Goal: Task Accomplishment & Management: Use online tool/utility

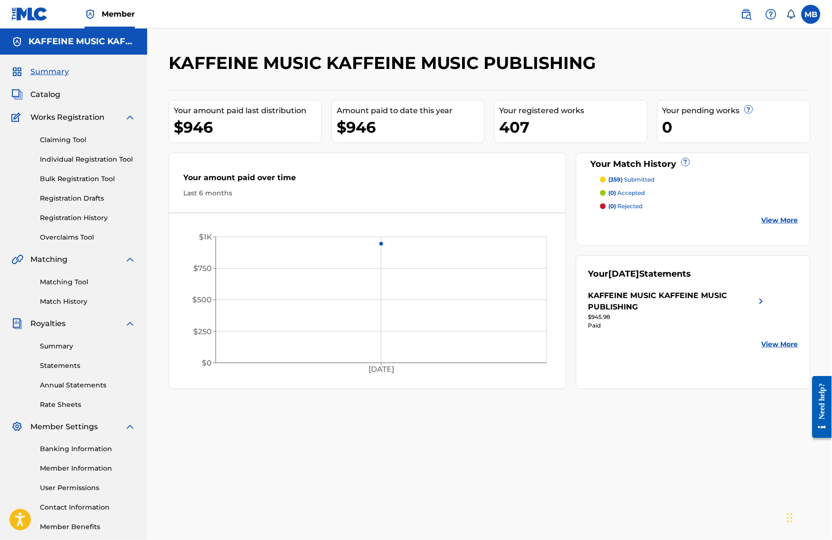
click at [58, 287] on link "Matching Tool" at bounding box center [88, 282] width 96 height 10
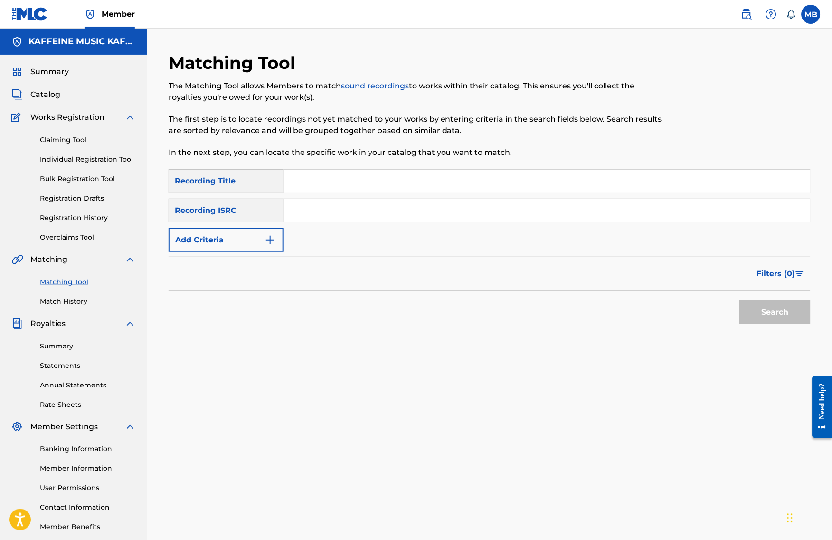
click at [314, 192] on input "Search Form" at bounding box center [547, 181] width 527 height 23
click at [411, 192] on input "Search Form" at bounding box center [547, 181] width 527 height 23
paste input "DISLIKE ME"
type input "DISLIKE ME"
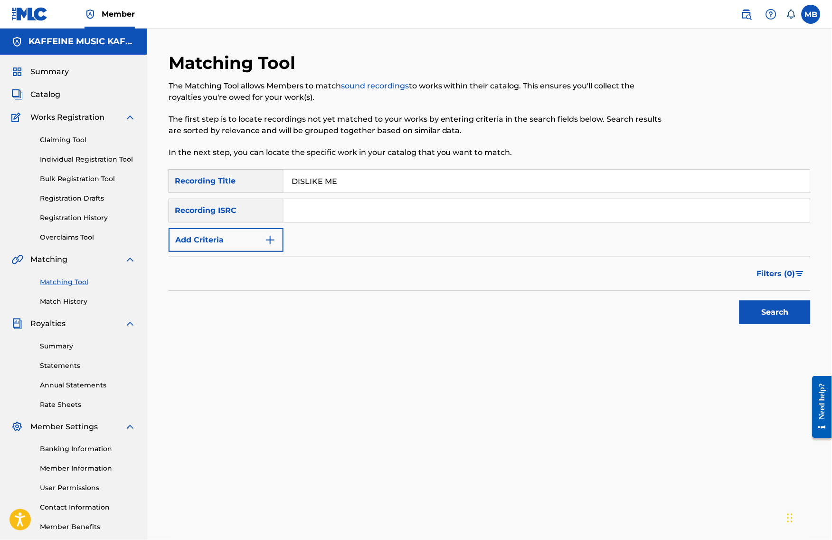
click at [265, 229] on div "SearchWithCriteria526f1fa1-9bef-4522-91ef-115c68d28ddf Recording Title DISLIKE …" at bounding box center [490, 210] width 642 height 83
click at [263, 252] on button "Add Criteria" at bounding box center [226, 240] width 115 height 24
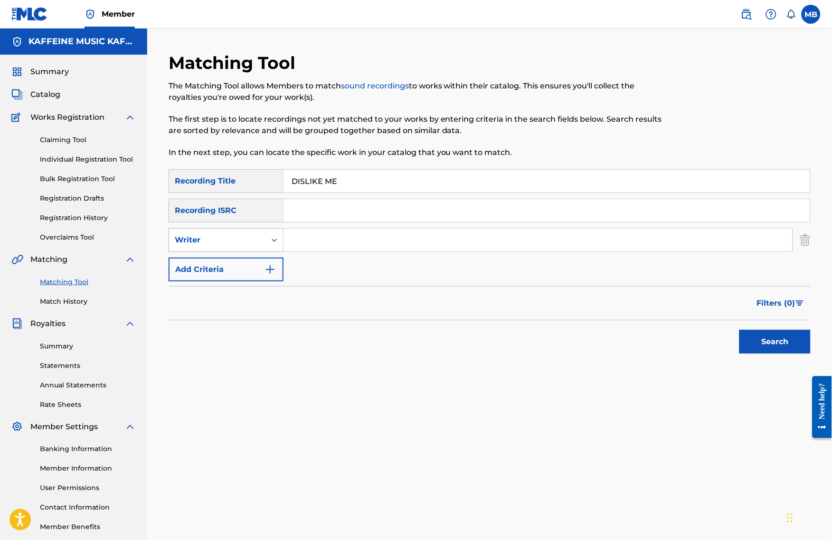
click at [258, 240] on div "Writer" at bounding box center [217, 240] width 97 height 18
click at [262, 252] on div "Writer" at bounding box center [226, 240] width 115 height 24
click at [266, 243] on div "Writer" at bounding box center [217, 240] width 97 height 18
click at [267, 262] on div "Recording Artist" at bounding box center [226, 264] width 114 height 24
click at [314, 251] on input "Search Form" at bounding box center [538, 239] width 509 height 23
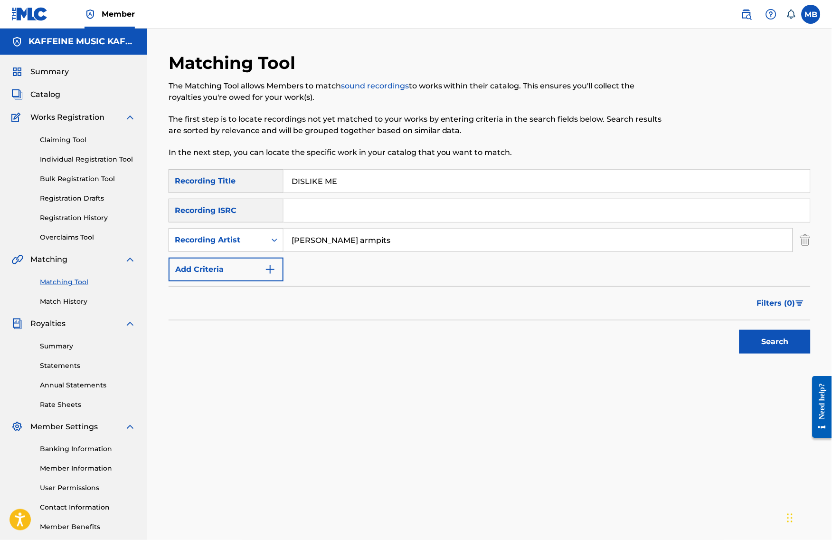
type input "[PERSON_NAME] armpits"
click at [783, 353] on button "Search" at bounding box center [775, 342] width 71 height 24
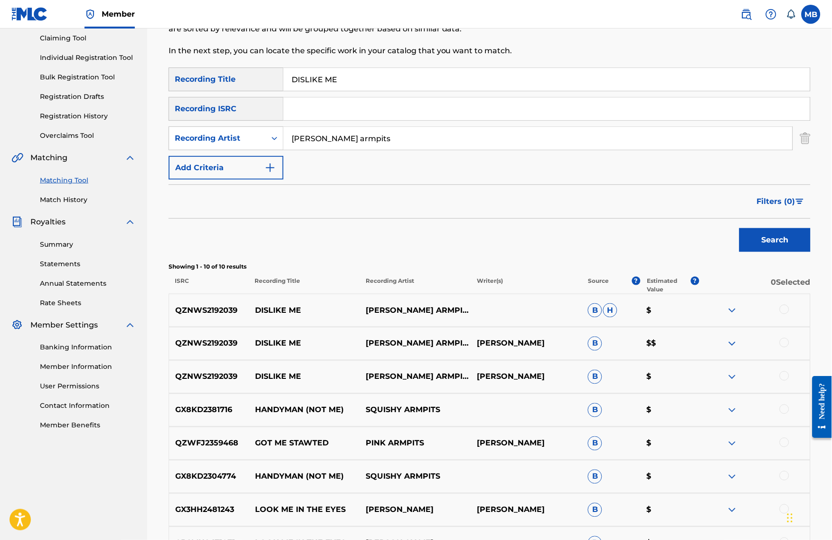
scroll to position [181, 0]
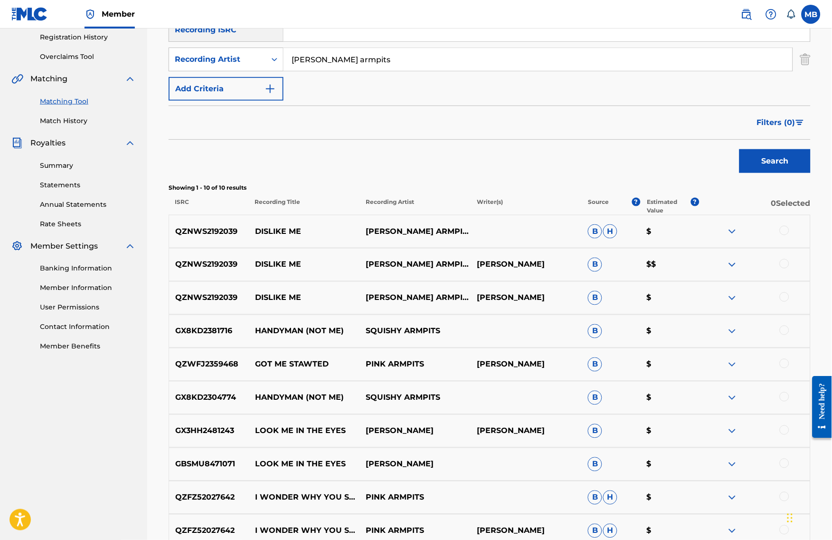
click at [789, 302] on div at bounding box center [785, 297] width 10 height 10
click at [789, 268] on div at bounding box center [785, 264] width 10 height 10
click at [789, 235] on div at bounding box center [785, 231] width 10 height 10
click at [707, 452] on button "Match 3 Groups" at bounding box center [667, 462] width 105 height 24
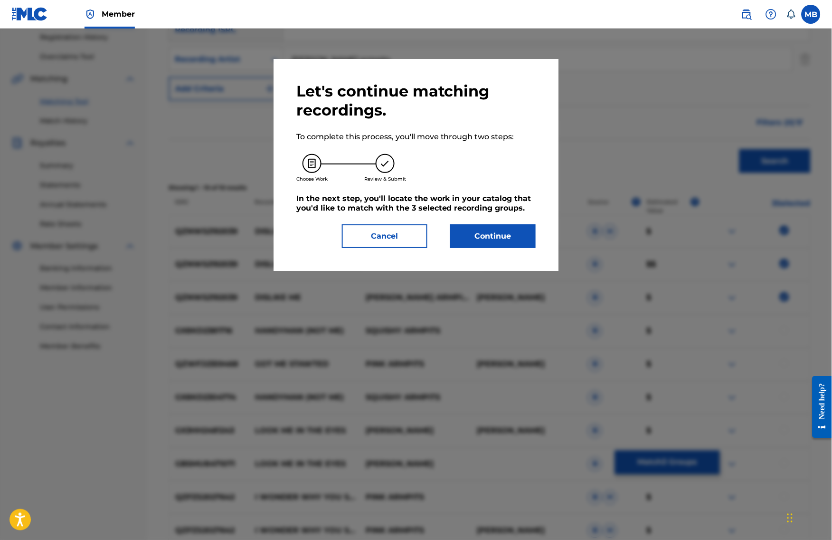
click at [507, 256] on div "Let's continue matching recordings. To complete this process, you'll move throu…" at bounding box center [416, 165] width 285 height 212
click at [499, 248] on button "Continue" at bounding box center [493, 236] width 86 height 24
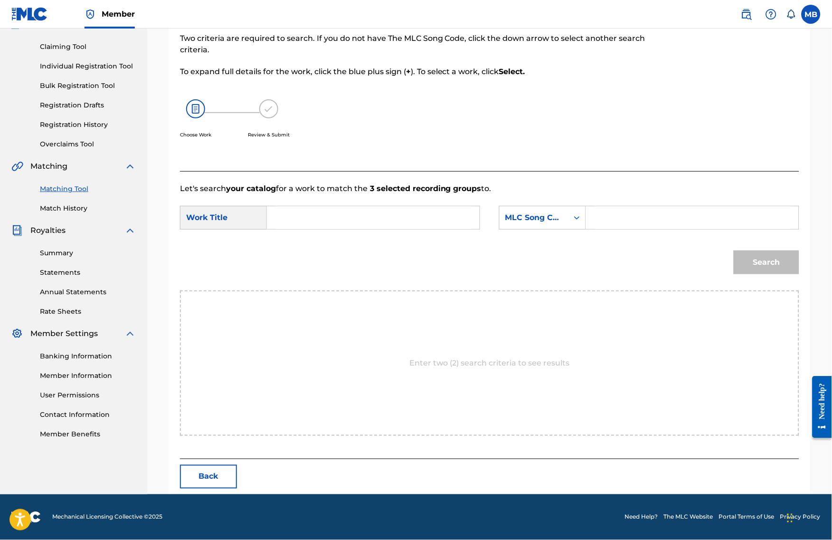
scroll to position [66, 0]
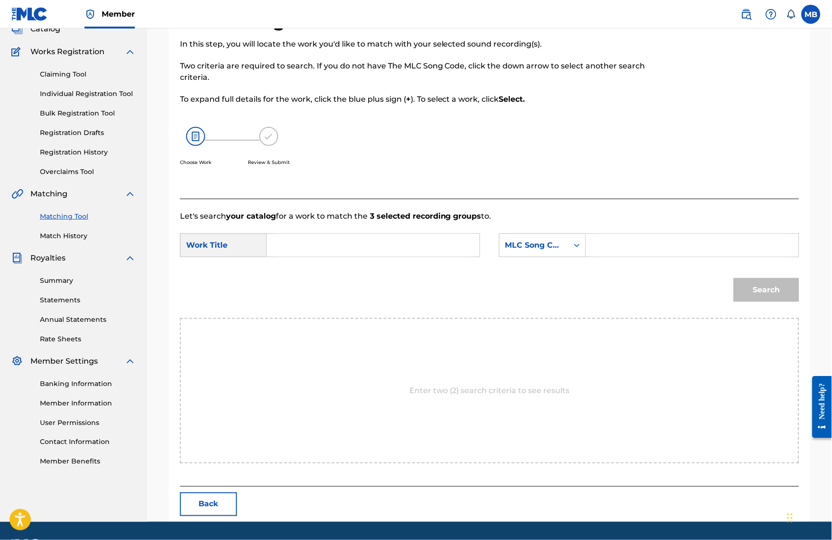
click at [454, 257] on input "Search Form" at bounding box center [373, 245] width 197 height 23
paste input "DISLIKE ME"
type input "DISLIKE ME"
click at [531, 257] on div "MLC Song Code" at bounding box center [542, 245] width 87 height 24
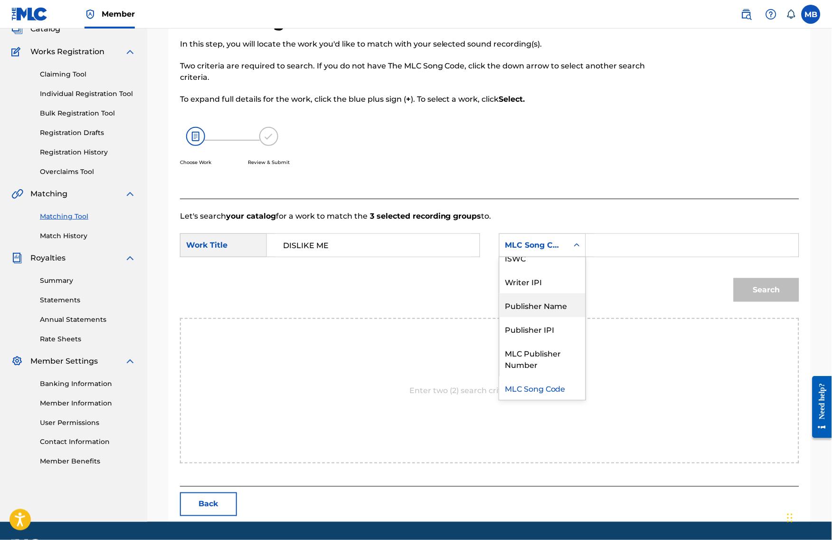
click at [544, 316] on div "Publisher Name" at bounding box center [543, 305] width 86 height 24
click at [611, 257] on input "Search Form" at bounding box center [692, 245] width 197 height 23
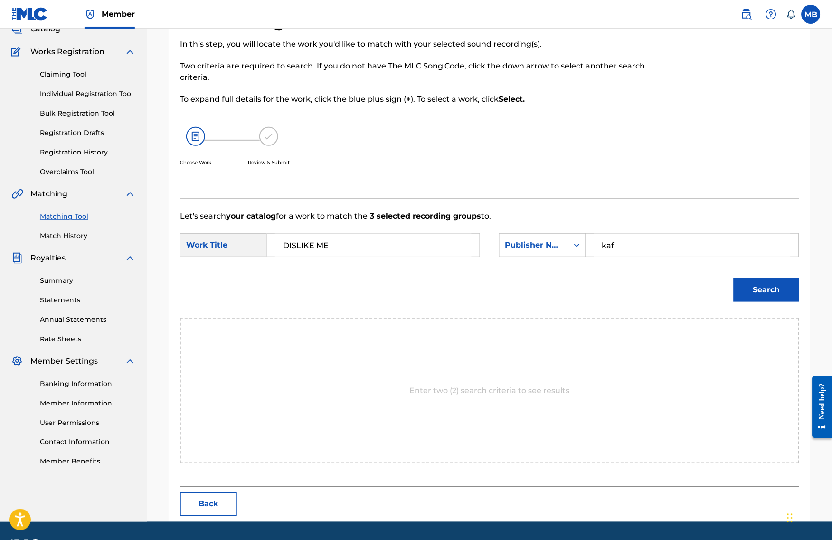
type input "kaf"
click at [774, 302] on button "Search" at bounding box center [767, 290] width 66 height 24
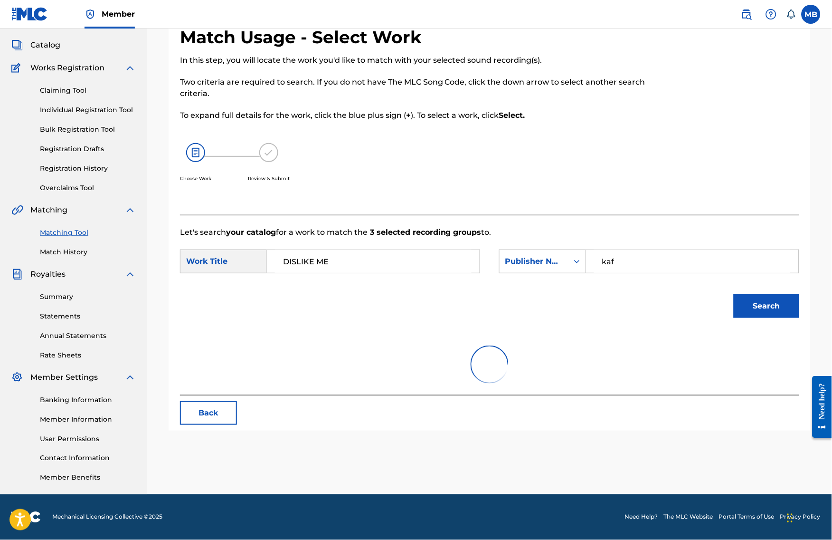
click at [774, 304] on button "Search" at bounding box center [767, 306] width 66 height 24
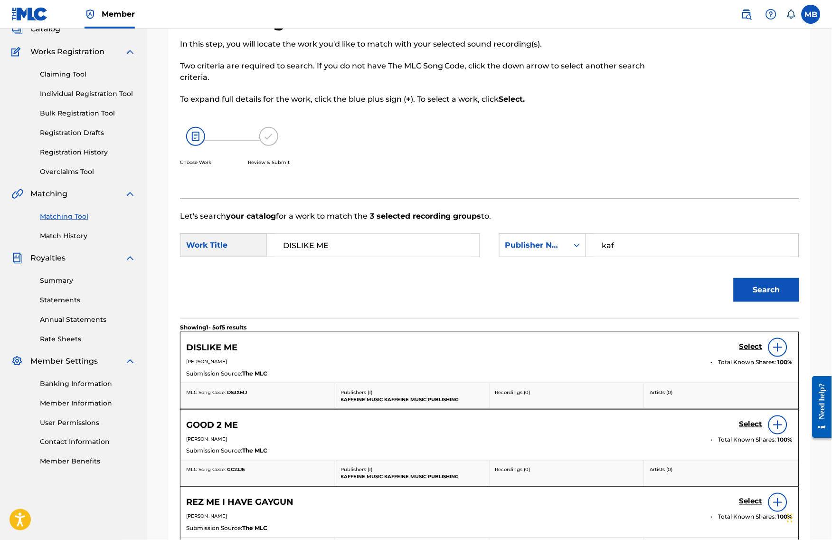
click at [750, 351] on h5 "Select" at bounding box center [751, 346] width 23 height 9
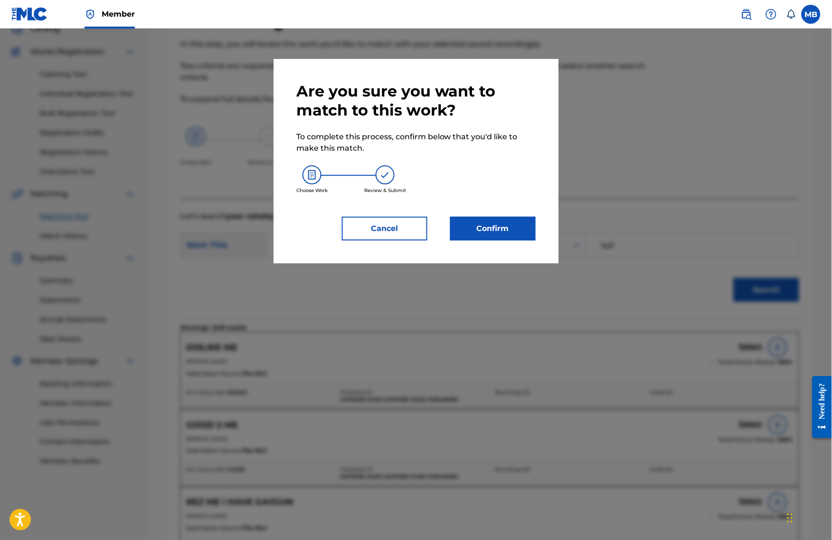
click at [499, 239] on button "Confirm" at bounding box center [493, 229] width 86 height 24
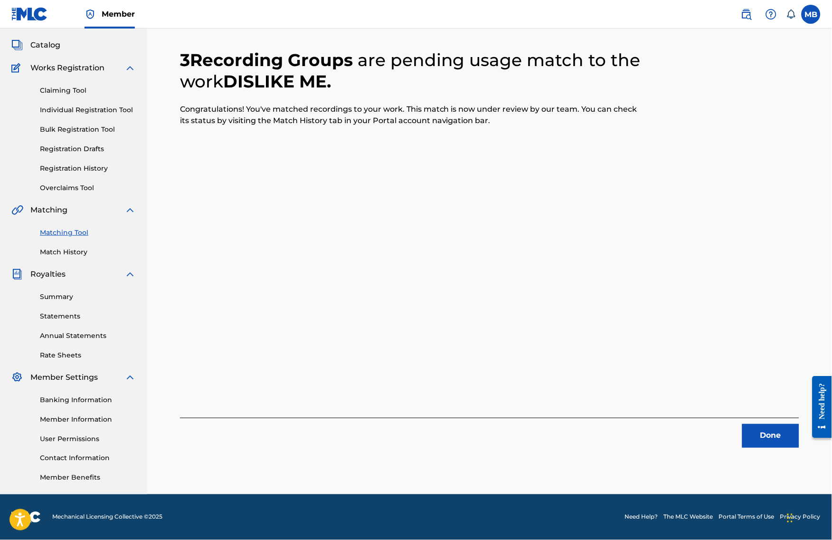
click at [754, 424] on button "Done" at bounding box center [770, 436] width 57 height 24
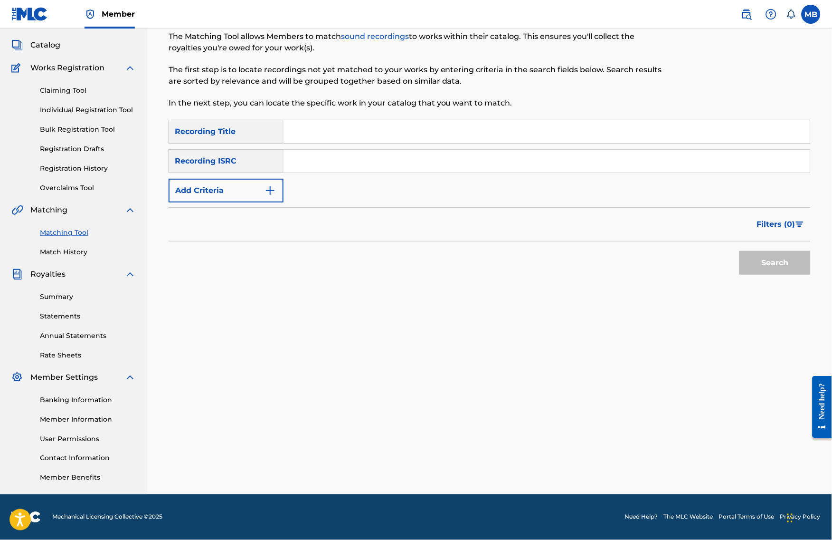
click at [419, 120] on input "Search Form" at bounding box center [547, 131] width 527 height 23
paste input "PARENTAL GUIDANCE"
type input "PARENTAL GUIDANCE"
click at [264, 179] on button "Add Criteria" at bounding box center [226, 191] width 115 height 24
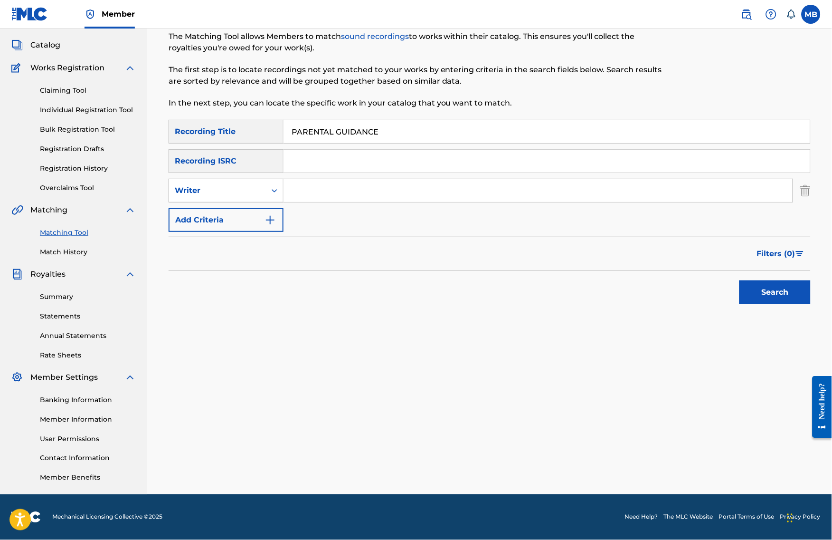
click at [261, 190] on div "Writer" at bounding box center [217, 190] width 97 height 18
click at [256, 209] on div "Recording Artist" at bounding box center [226, 214] width 114 height 24
click at [316, 179] on input "Search Form" at bounding box center [538, 190] width 509 height 23
type input "[PERSON_NAME] armpits"
click at [783, 290] on button "Search" at bounding box center [775, 292] width 71 height 24
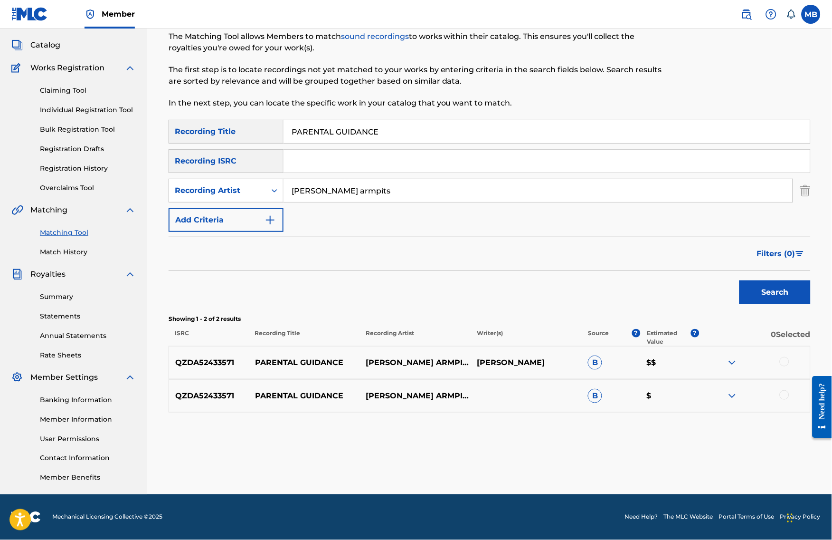
click at [789, 357] on div at bounding box center [785, 362] width 10 height 10
click at [793, 390] on div "QZDA52433571 PARENTAL GUIDANCE [PERSON_NAME] ARMPITS B $" at bounding box center [490, 395] width 642 height 33
click at [789, 393] on div at bounding box center [785, 395] width 10 height 10
click at [720, 450] on button "Match 2 Groups" at bounding box center [667, 462] width 105 height 24
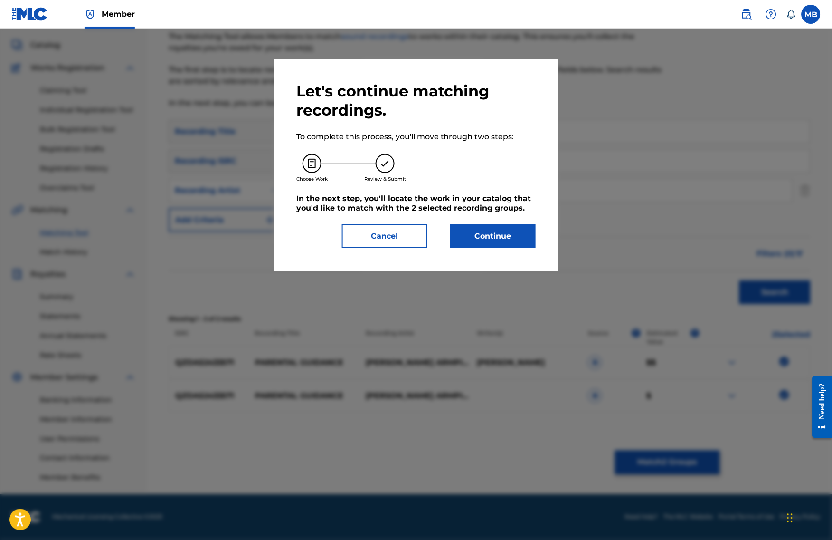
click at [536, 237] on button "Continue" at bounding box center [493, 236] width 86 height 24
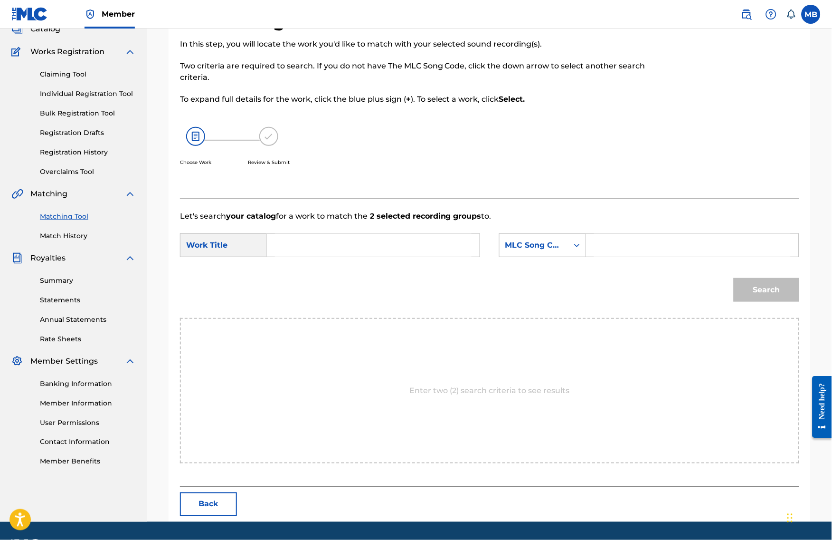
click at [389, 239] on form "SearchWithCriteriac5f96801-7597-4cf0-9b2a-e11e35d211a1 Work Title SearchWithCri…" at bounding box center [489, 270] width 619 height 96
click at [389, 254] on input "Search Form" at bounding box center [373, 245] width 197 height 23
type input "v"
paste input "PARENTAL GUIDANCE"
type input "PARENTAL GUIDANCE"
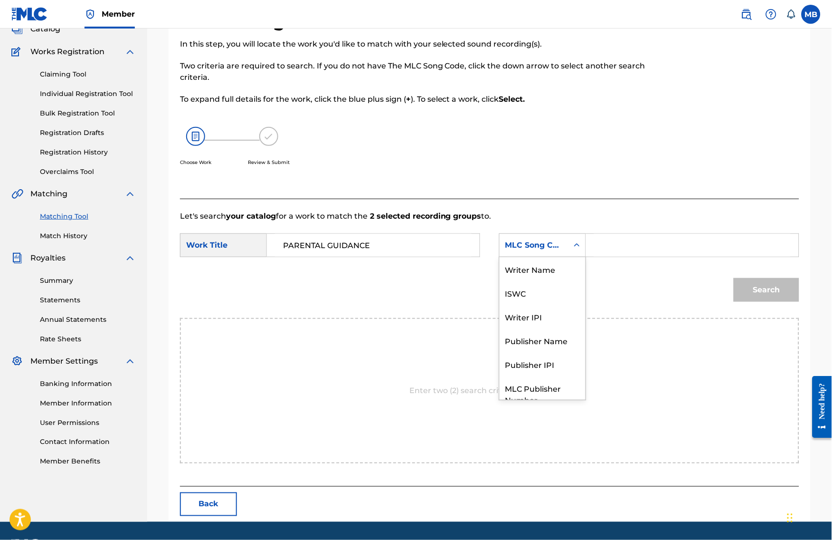
click at [522, 251] on div "MLC Song Code" at bounding box center [533, 244] width 57 height 11
click at [586, 251] on div "Search Form" at bounding box center [577, 245] width 17 height 17
click at [567, 311] on div "Publisher Name" at bounding box center [543, 305] width 86 height 24
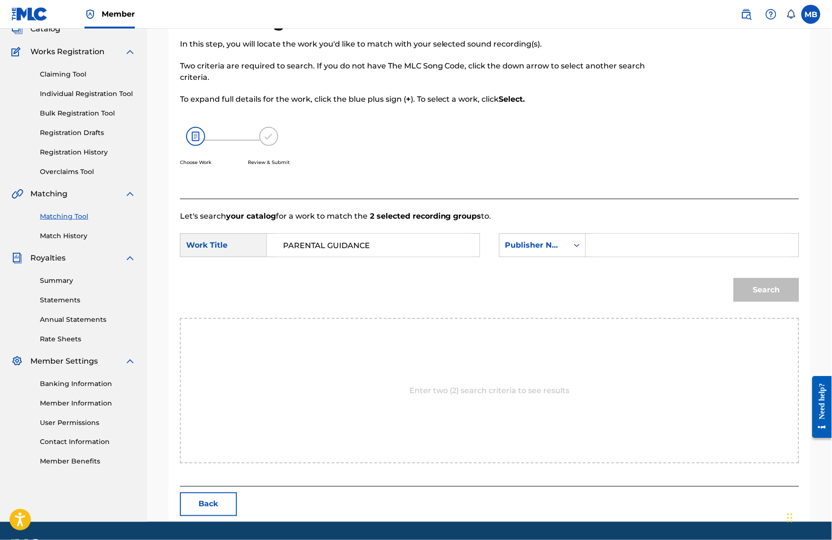
click at [628, 257] on input "Search Form" at bounding box center [692, 245] width 197 height 23
click at [774, 302] on button "Search" at bounding box center [767, 290] width 66 height 24
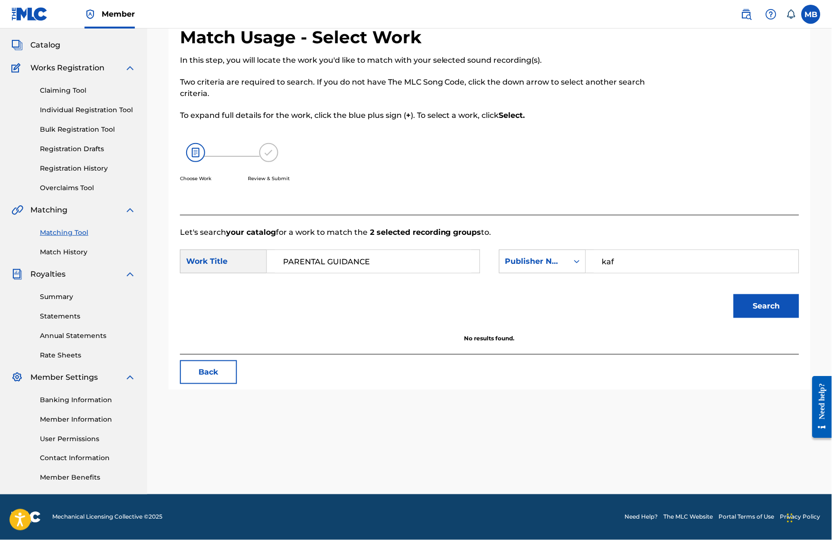
type input "kaf"
click at [774, 304] on button "Search" at bounding box center [767, 306] width 66 height 24
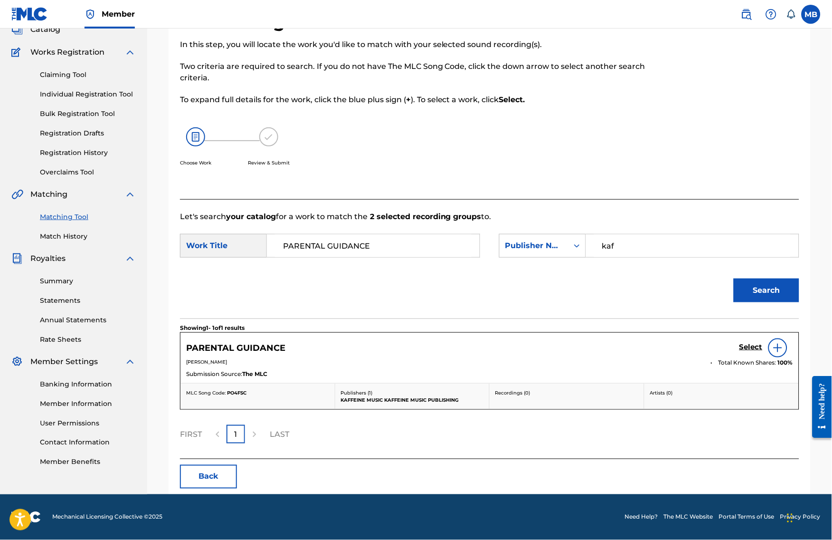
click at [757, 352] on h5 "Select" at bounding box center [751, 346] width 23 height 9
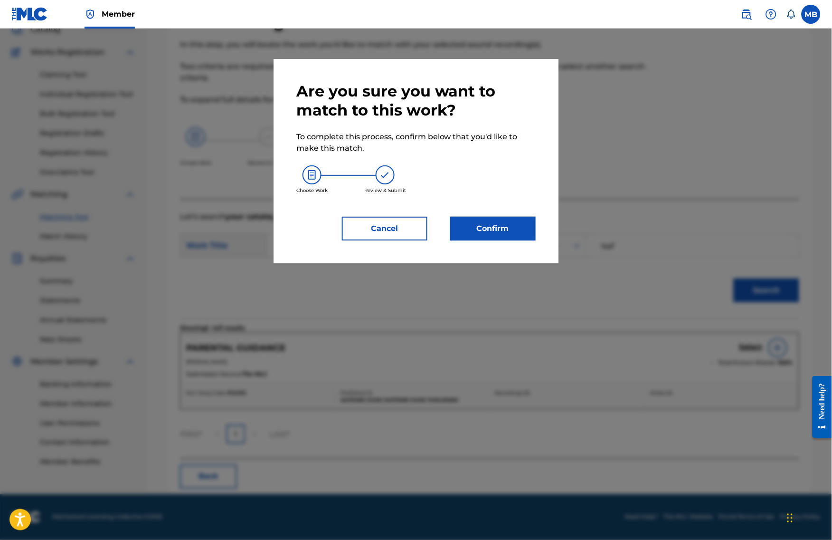
click at [501, 224] on button "Confirm" at bounding box center [493, 229] width 86 height 24
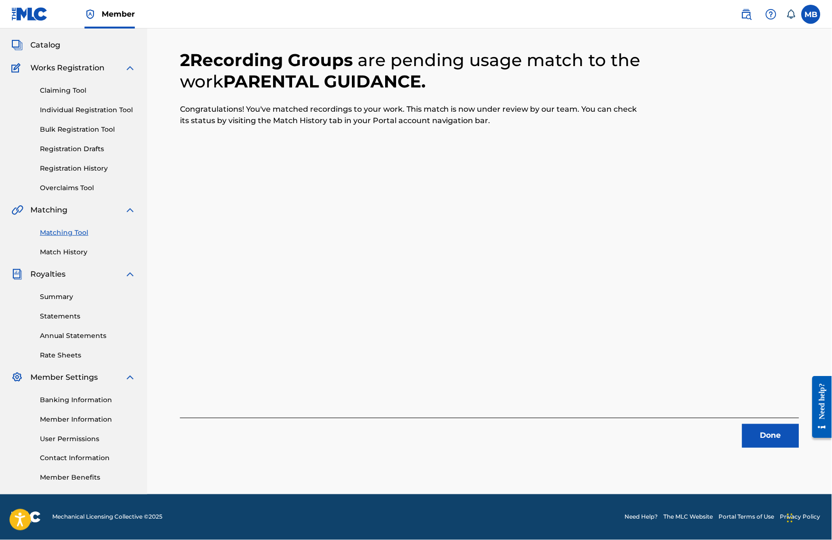
click at [777, 424] on button "Done" at bounding box center [770, 436] width 57 height 24
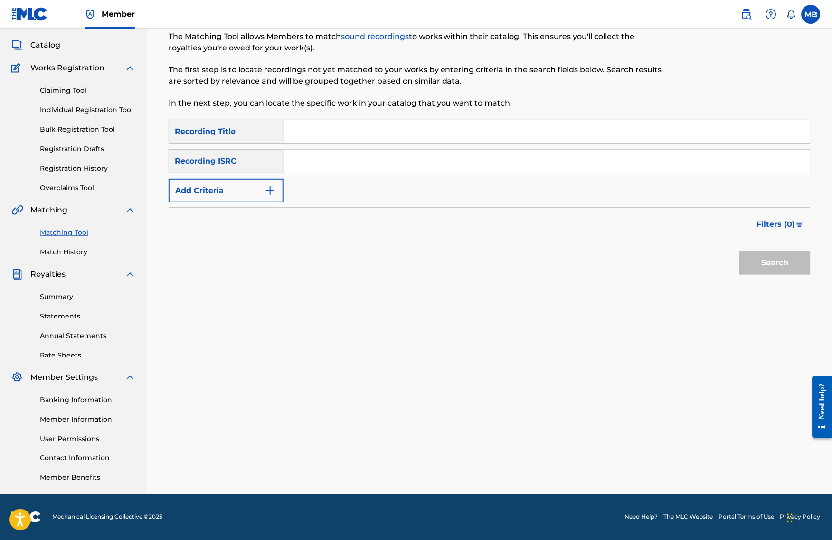
click at [466, 120] on input "Search Form" at bounding box center [547, 131] width 527 height 23
paste input "BUSTA BAXTA"
type input "BUSTA BAXTA"
click at [276, 195] on form "SearchWithCriteria526f1fa1-9bef-4522-91ef-115c68d28ddf Recording Title BUSTA BA…" at bounding box center [490, 200] width 642 height 160
click at [264, 181] on button "Add Criteria" at bounding box center [226, 191] width 115 height 24
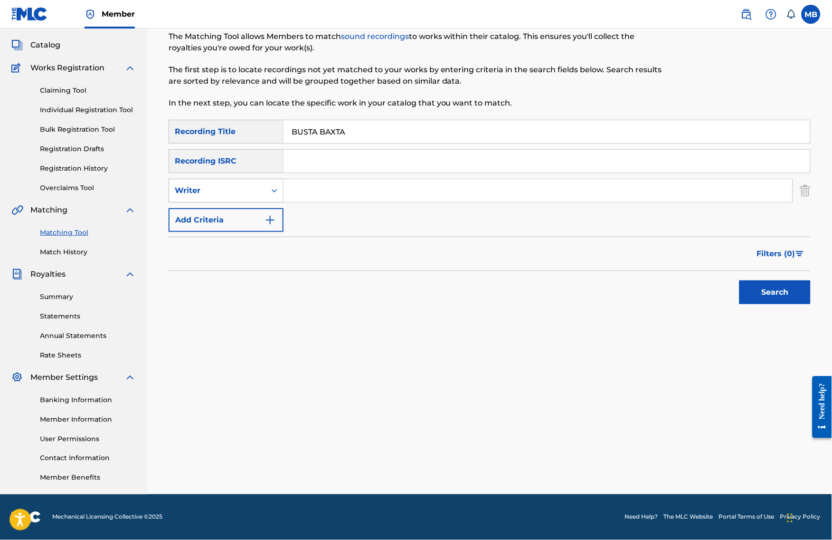
click at [252, 181] on div "Writer" at bounding box center [217, 190] width 97 height 18
click at [252, 202] on div "Recording Artist" at bounding box center [226, 214] width 114 height 24
click at [323, 179] on input "Search Form" at bounding box center [538, 190] width 509 height 23
type input "n"
type input "[PERSON_NAME] armpits"
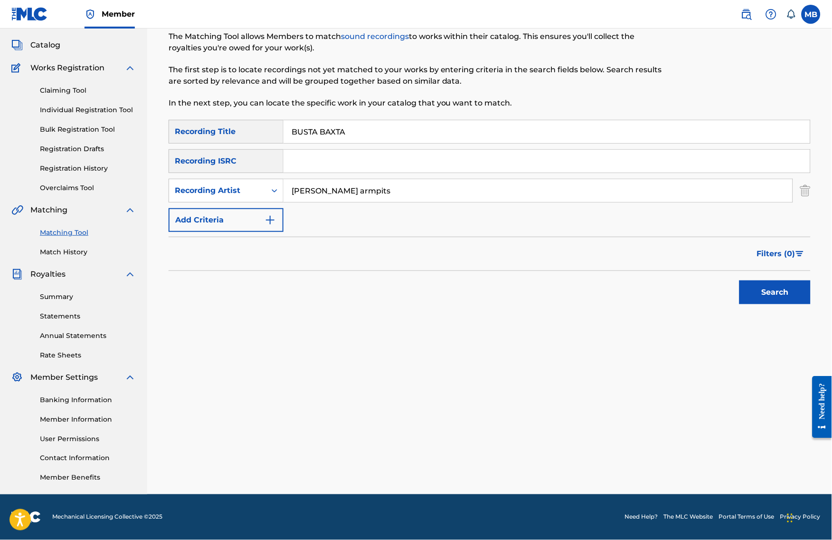
click at [783, 290] on button "Search" at bounding box center [775, 292] width 71 height 24
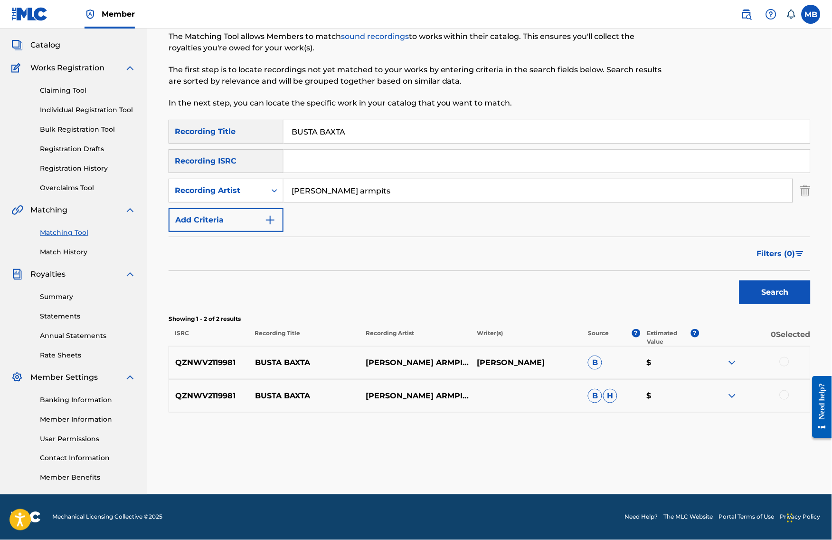
click at [417, 120] on input "BUSTA BAXTA" at bounding box center [547, 131] width 527 height 23
paste input "EBER"
click at [783, 290] on button "Search" at bounding box center [775, 292] width 71 height 24
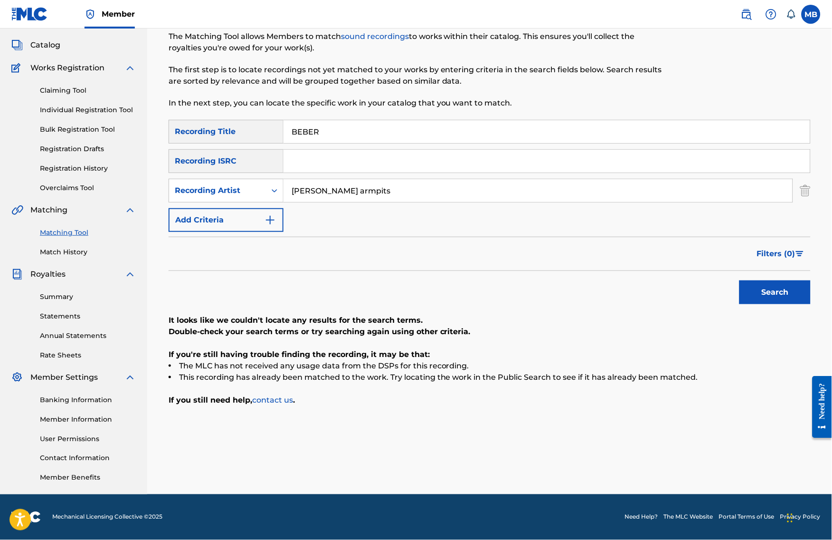
click at [450, 123] on input "BEBER" at bounding box center [547, 131] width 527 height 23
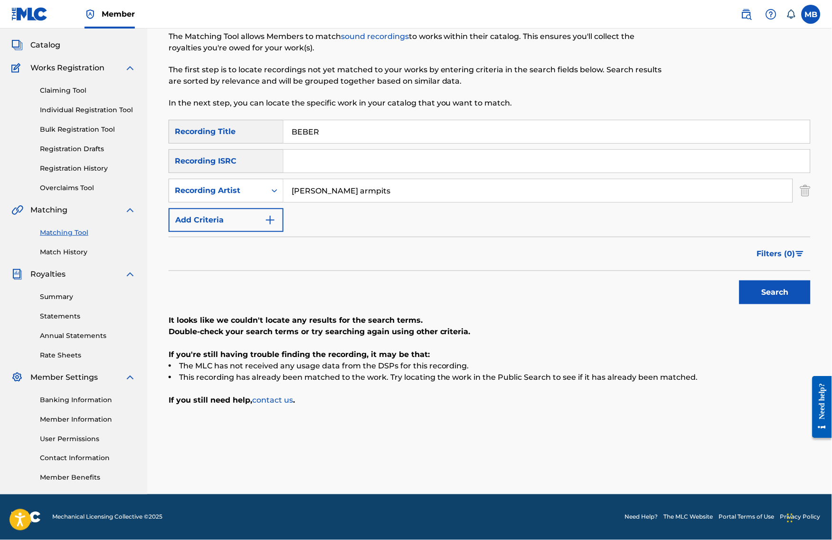
paste input "ALLS"
click at [783, 290] on button "Search" at bounding box center [775, 292] width 71 height 24
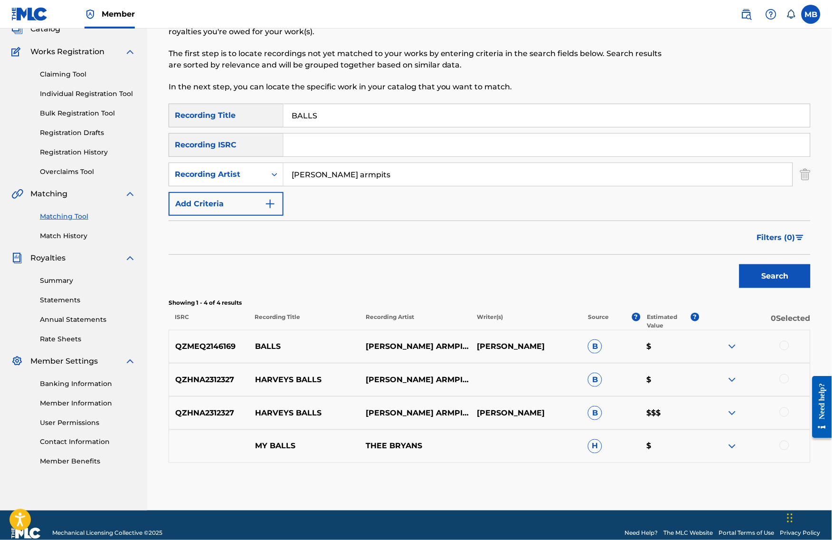
click at [421, 127] on input "BALLS" at bounding box center [547, 115] width 527 height 23
paste input "N SIDE BY [PERSON_NAME]"
type input "N SIDE BY [PERSON_NAME]"
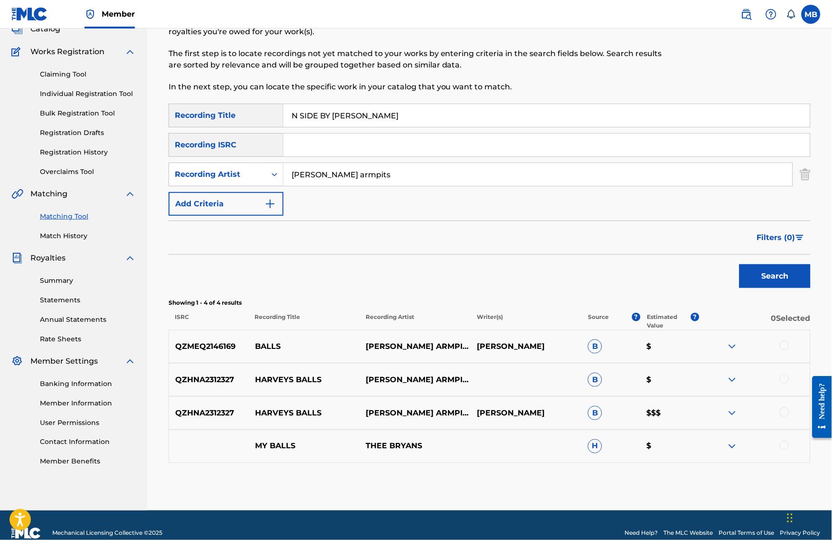
click at [759, 285] on button "Search" at bounding box center [775, 276] width 71 height 24
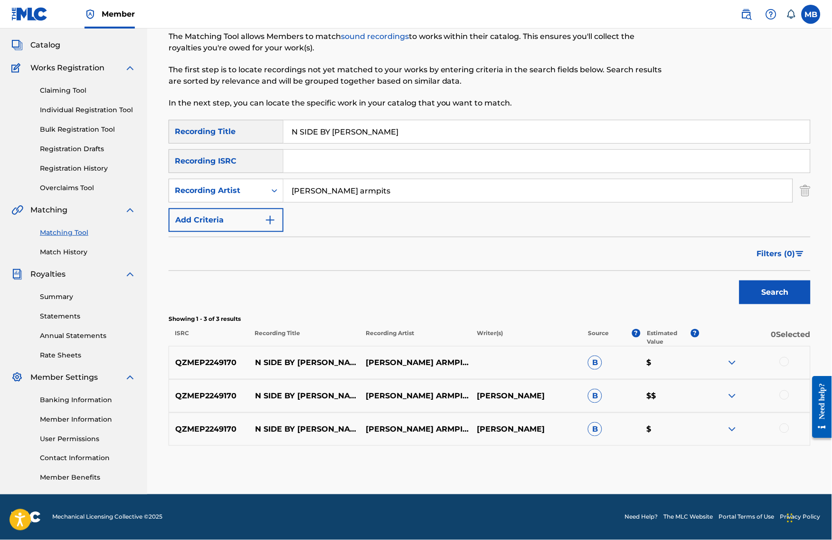
click at [789, 399] on div at bounding box center [785, 395] width 10 height 10
click at [789, 364] on div at bounding box center [785, 362] width 10 height 10
click at [794, 426] on div "QZMEP2249170 N SIDE BY LEVE [PERSON_NAME] ARMPITS [PERSON_NAME]" at bounding box center [490, 428] width 642 height 33
click at [789, 430] on div at bounding box center [785, 428] width 10 height 10
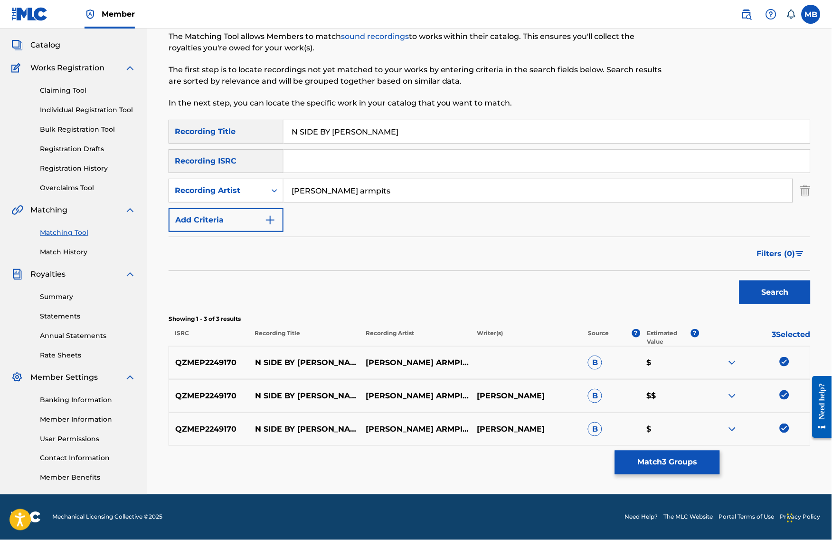
click at [715, 450] on button "Match 3 Groups" at bounding box center [667, 462] width 105 height 24
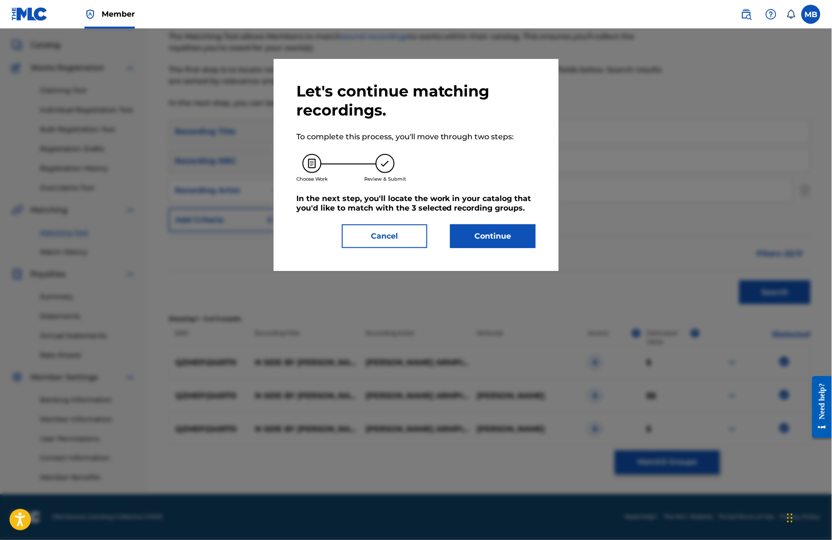
click at [519, 247] on button "Continue" at bounding box center [493, 236] width 86 height 24
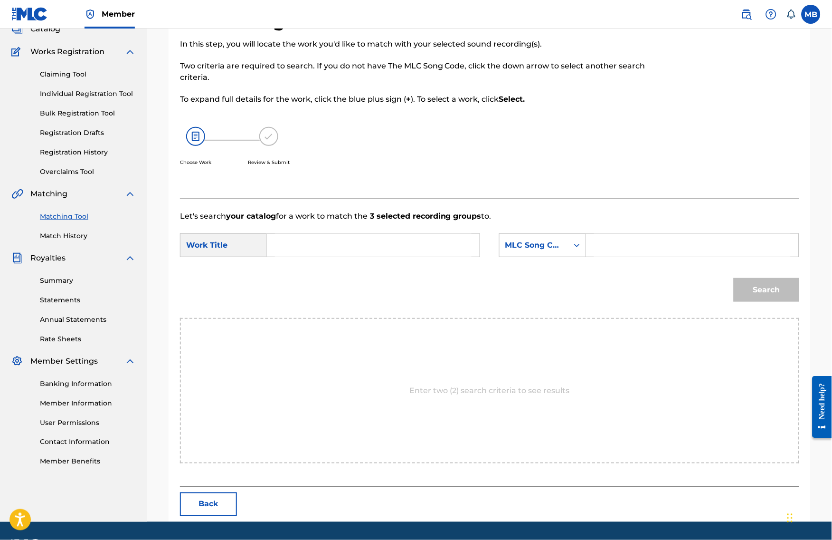
click at [425, 257] on input "Search Form" at bounding box center [373, 245] width 197 height 23
paste input "N SIDE BY [PERSON_NAME]"
type input "N SIDE BY [PERSON_NAME]"
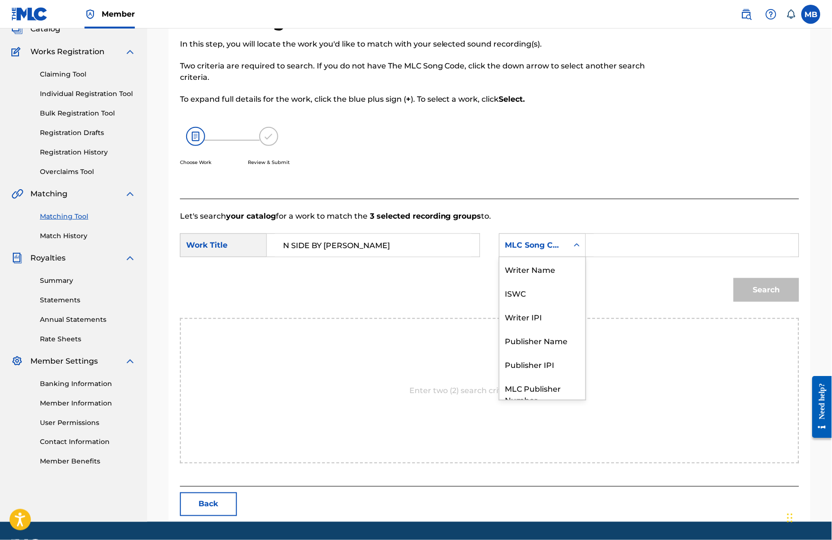
click at [550, 245] on div "MLC Song Code" at bounding box center [542, 245] width 87 height 24
click at [553, 311] on div "Publisher Name" at bounding box center [543, 305] width 86 height 24
click at [604, 257] on input "Search Form" at bounding box center [692, 245] width 197 height 23
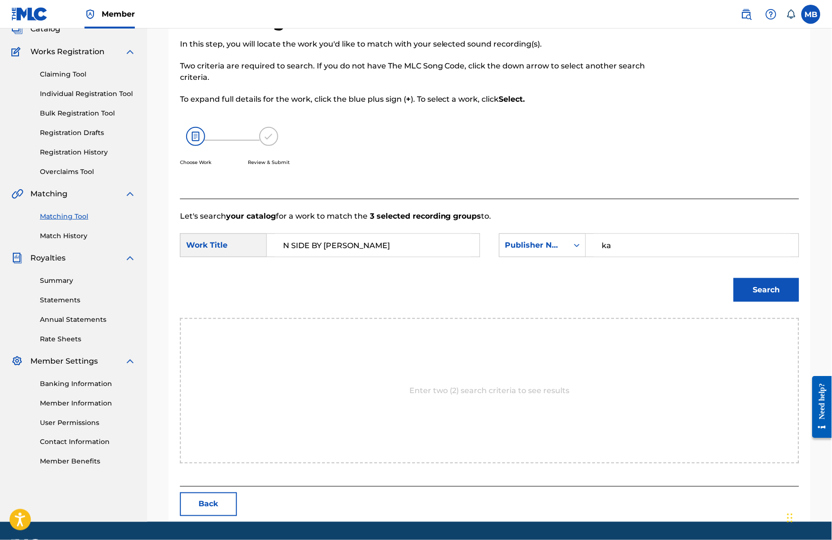
type input "ka"
click at [774, 302] on button "Search" at bounding box center [767, 290] width 66 height 24
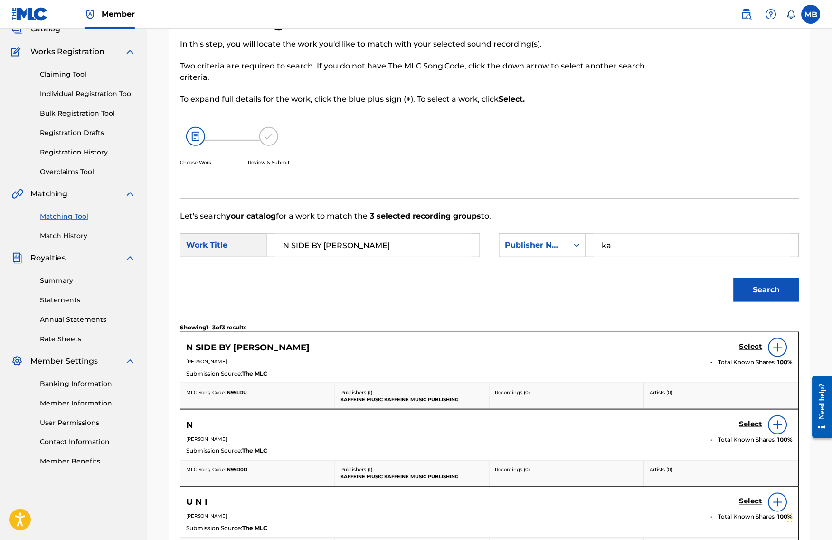
click at [752, 351] on h5 "Select" at bounding box center [751, 346] width 23 height 9
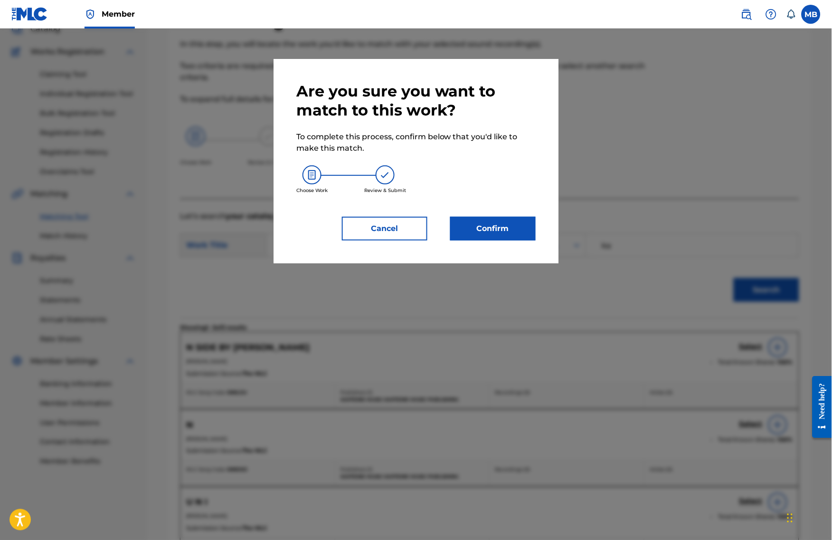
click at [508, 232] on button "Confirm" at bounding box center [493, 229] width 86 height 24
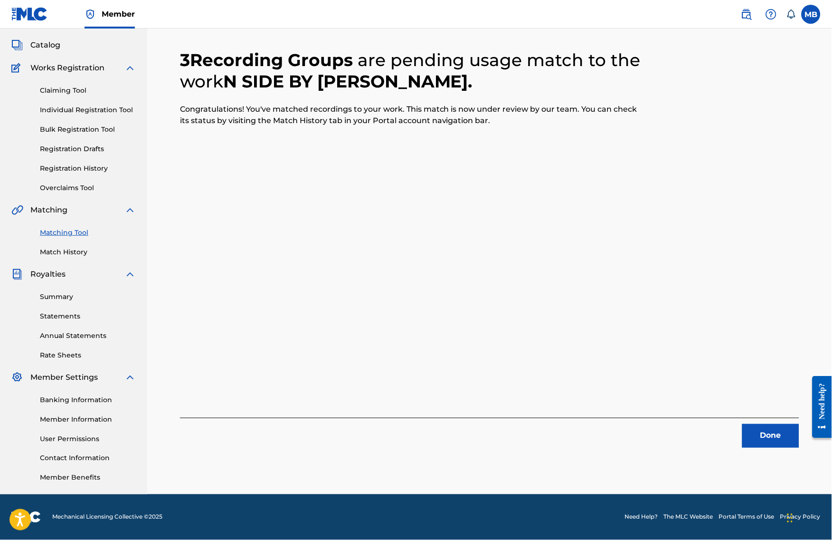
click at [761, 424] on button "Done" at bounding box center [770, 436] width 57 height 24
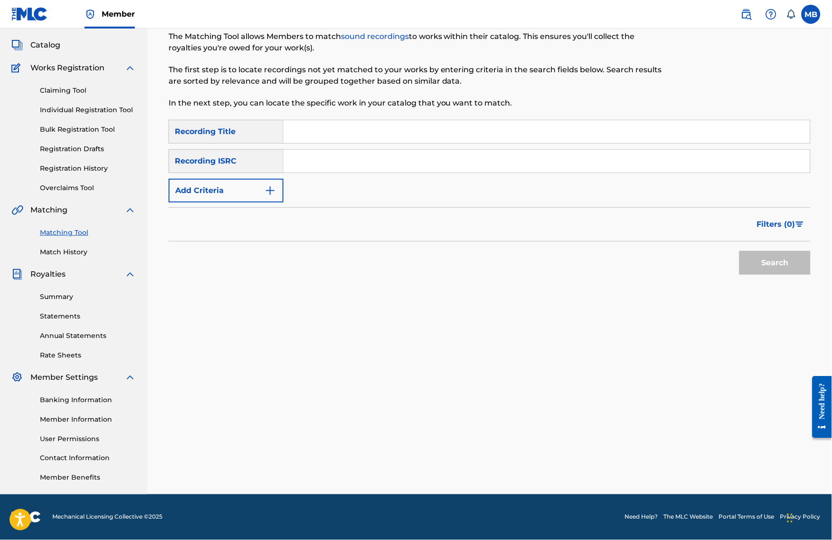
click at [352, 125] on input "Search Form" at bounding box center [547, 131] width 527 height 23
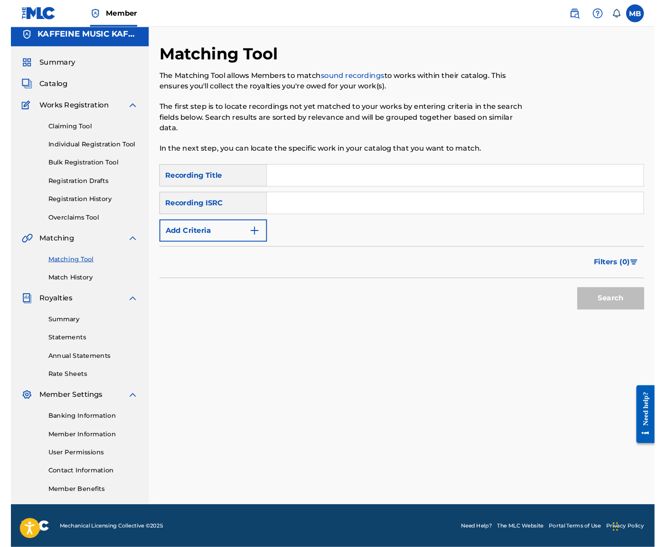
scroll to position [21, 0]
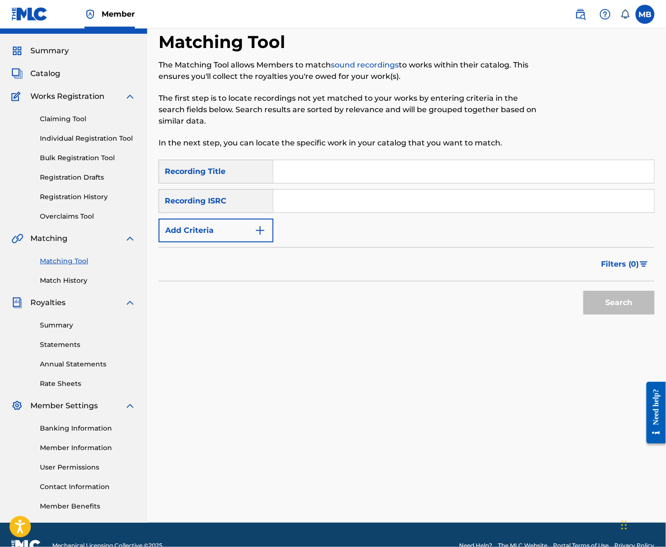
paste input "ONCE IN AWHILE"
type input "ONCE IN AWHILE"
click at [235, 240] on button "Add Criteria" at bounding box center [216, 231] width 115 height 24
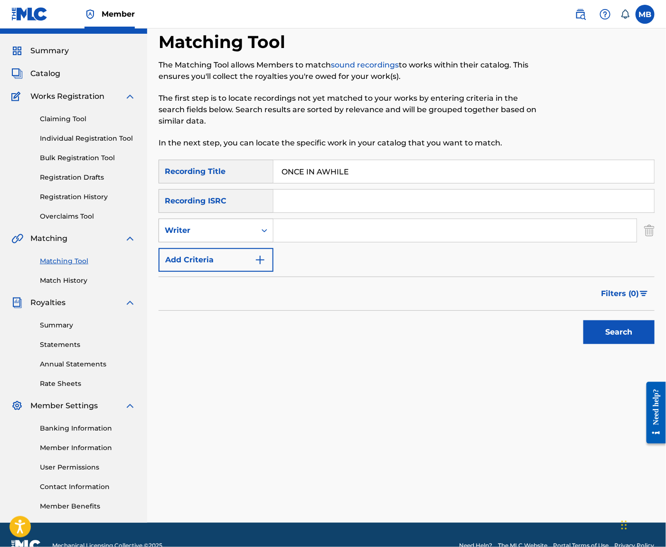
click at [236, 236] on div "Writer" at bounding box center [208, 230] width 86 height 11
click at [246, 254] on div "Recording Artist" at bounding box center [216, 254] width 114 height 24
click at [273, 239] on div "Search Form" at bounding box center [264, 230] width 17 height 17
click at [304, 242] on input "Search Form" at bounding box center [455, 230] width 363 height 23
type input "[PERSON_NAME] armpits"
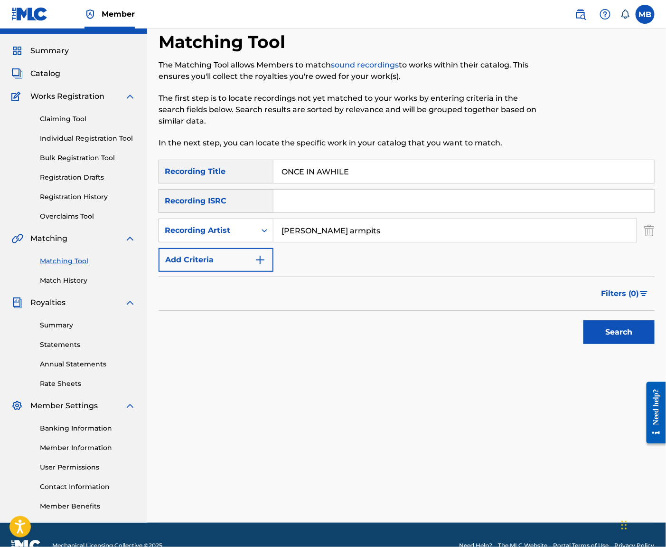
click at [617, 344] on button "Search" at bounding box center [619, 332] width 71 height 24
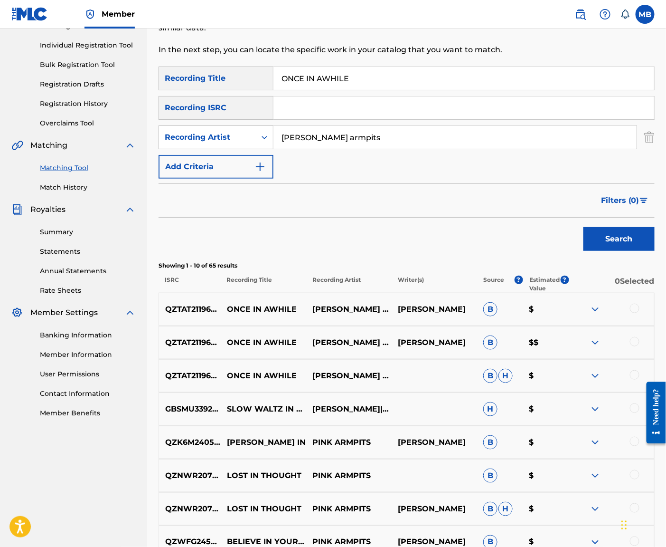
scroll to position [115, 0]
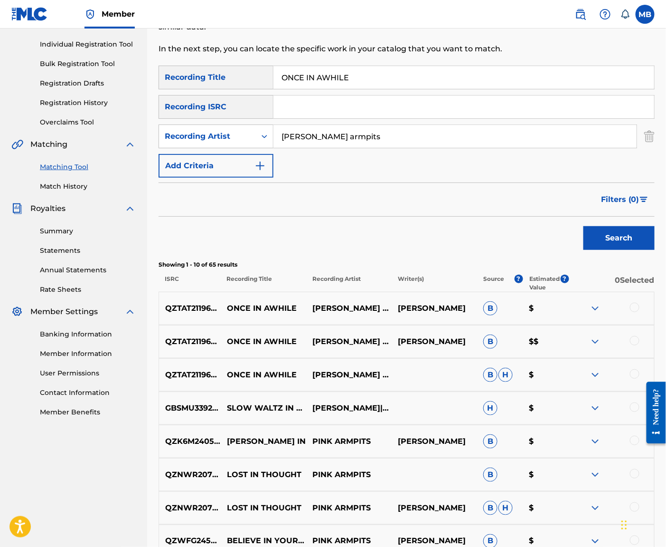
click at [632, 379] on div at bounding box center [635, 374] width 10 height 10
click at [632, 345] on div at bounding box center [635, 341] width 10 height 10
click at [635, 325] on div "QZTAT2119690 ONCE IN [PERSON_NAME] ARMPITS [PERSON_NAME] B $" at bounding box center [407, 308] width 496 height 33
click at [635, 312] on div at bounding box center [635, 308] width 10 height 10
click at [609, 457] on button "Match 3 Groups" at bounding box center [602, 469] width 105 height 24
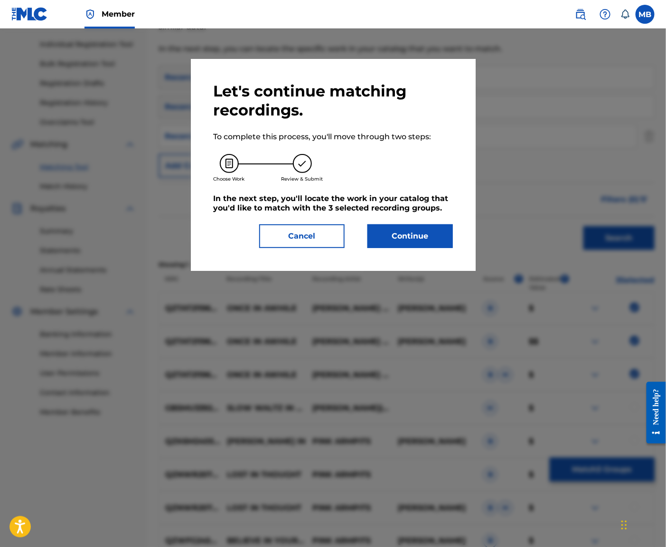
click at [447, 248] on button "Continue" at bounding box center [411, 236] width 86 height 24
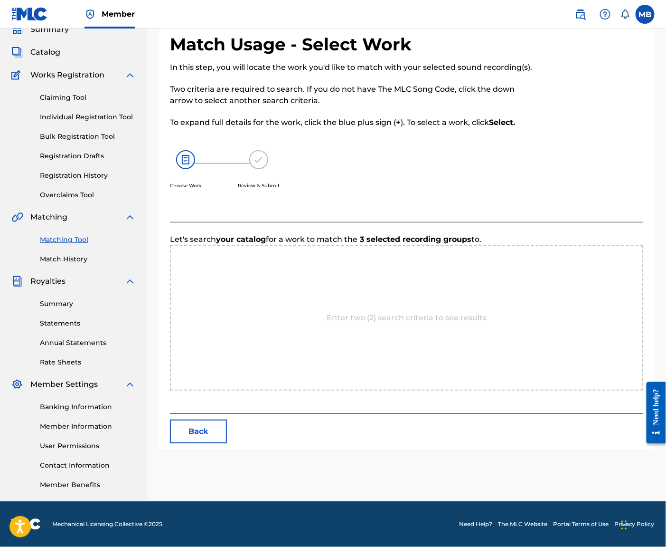
scroll to position [58, 0]
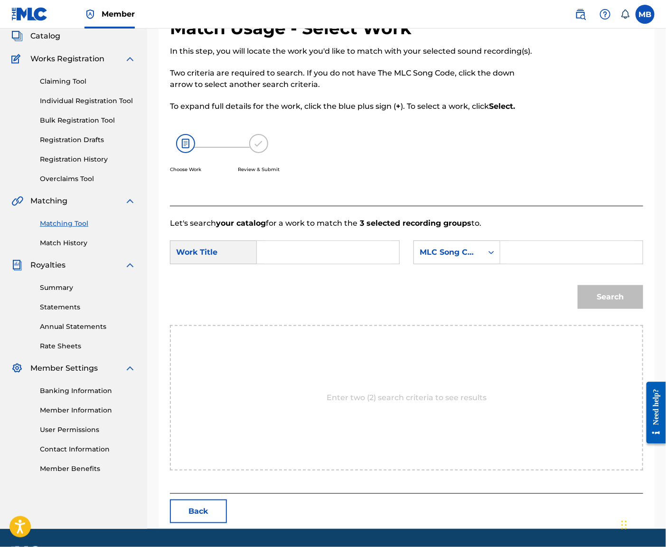
click at [371, 270] on div "SearchWithCriteriac5f96801-7597-4cf0-9b2a-e11e35d211a1 Work Title SearchWithCri…" at bounding box center [407, 254] width 474 height 29
click at [363, 264] on input "Search Form" at bounding box center [328, 252] width 126 height 23
paste input "ONCE IN AWHILE"
type input "ONCE IN AWHILE"
click at [446, 258] on div "MLC Song Code" at bounding box center [448, 252] width 57 height 11
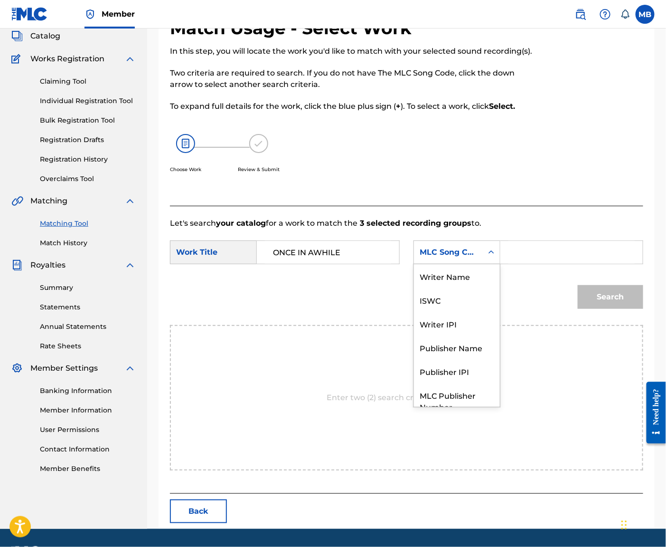
scroll to position [38, 0]
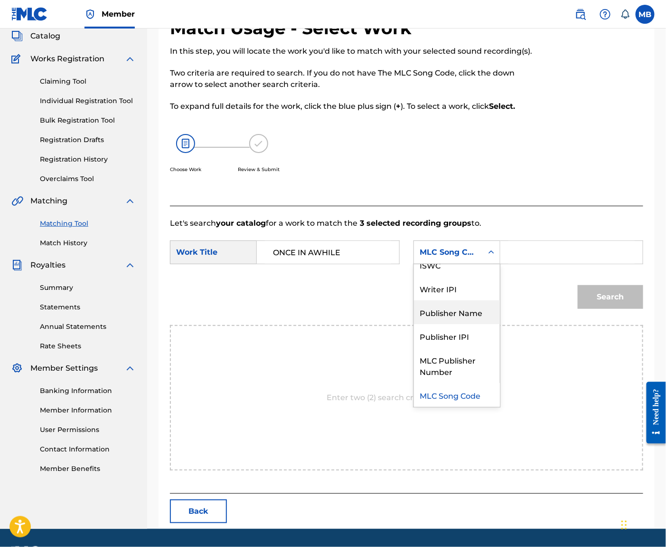
click at [467, 324] on div "Publisher Name" at bounding box center [457, 312] width 86 height 24
click at [546, 264] on input "Search Form" at bounding box center [572, 252] width 126 height 23
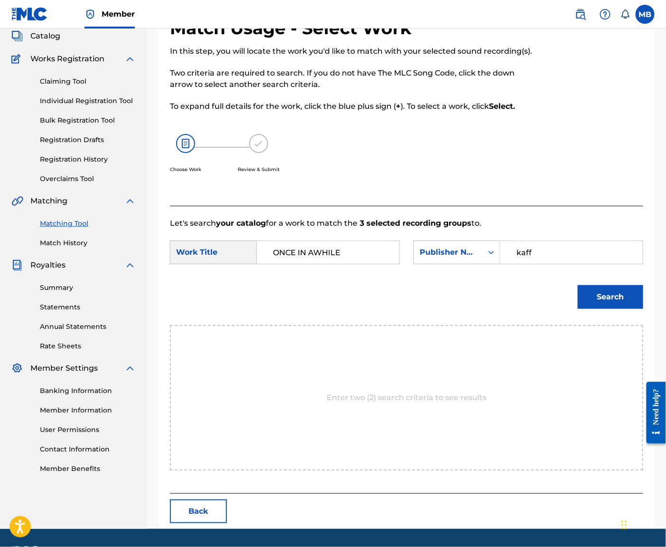
type input "kaff"
click at [608, 309] on button "Search" at bounding box center [611, 297] width 66 height 24
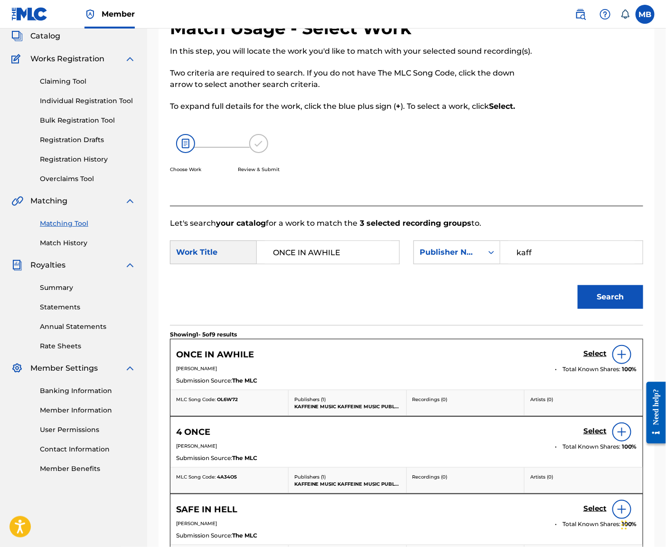
click at [594, 358] on h5 "Select" at bounding box center [595, 353] width 23 height 9
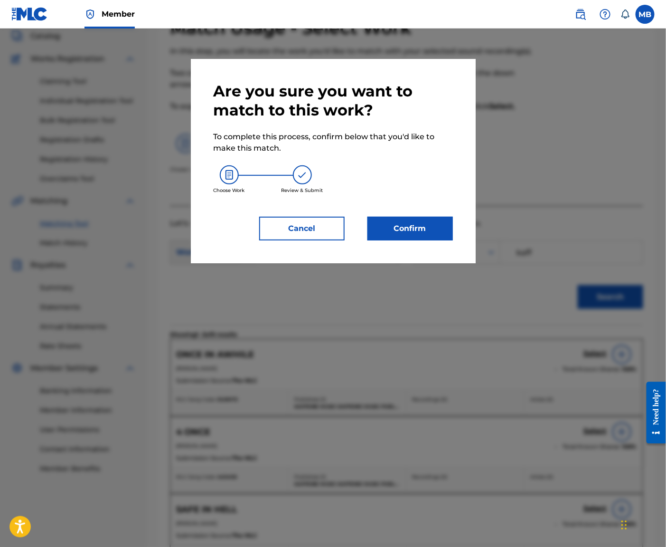
click at [406, 238] on button "Confirm" at bounding box center [411, 229] width 86 height 24
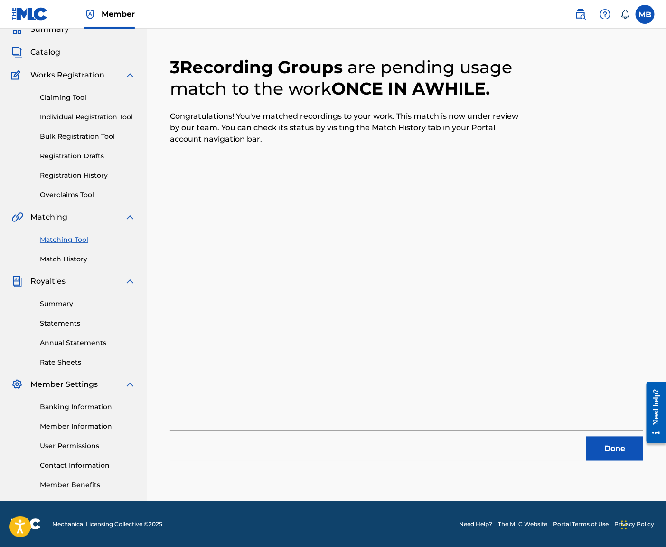
click at [612, 437] on button "Done" at bounding box center [615, 449] width 57 height 24
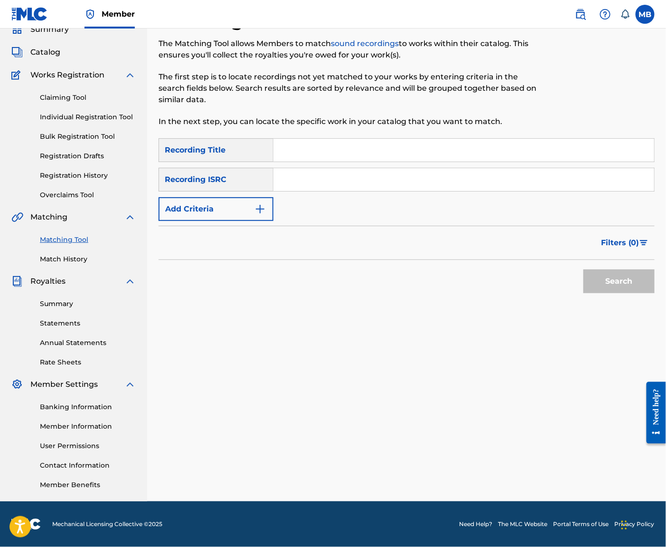
click at [425, 139] on input "Search Form" at bounding box center [464, 150] width 381 height 23
paste input "EPIC GORL"
type input "EPIC GORL"
click at [266, 203] on img "Search Form" at bounding box center [260, 208] width 11 height 11
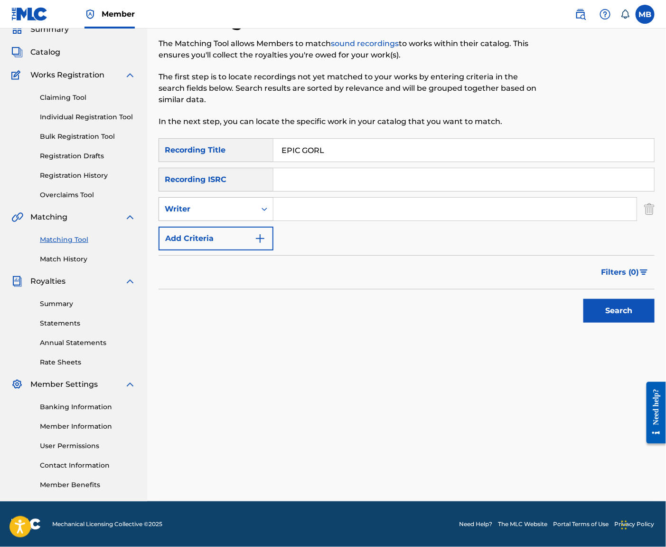
click at [273, 200] on div "Search Form" at bounding box center [264, 208] width 17 height 17
click at [273, 227] on div "Recording Artist" at bounding box center [216, 233] width 114 height 24
click at [315, 206] on input "Search Form" at bounding box center [455, 209] width 363 height 23
paste input "EPIC GORL"
type input "EPIC GORL"
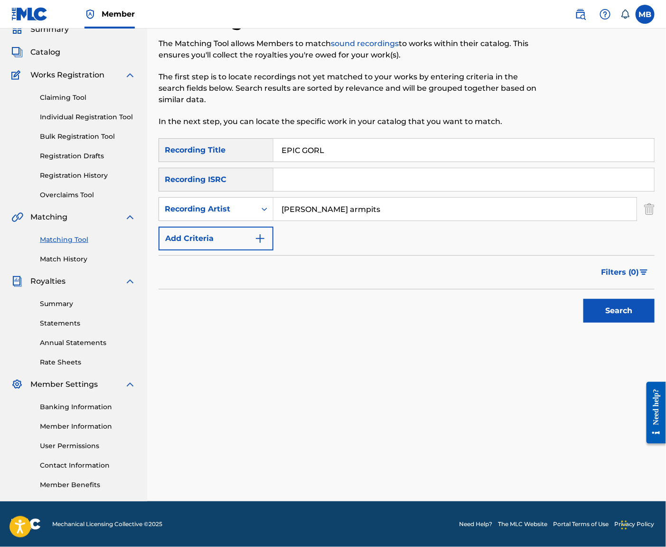
type input "[PERSON_NAME] armpits"
click at [617, 308] on button "Search" at bounding box center [619, 311] width 71 height 24
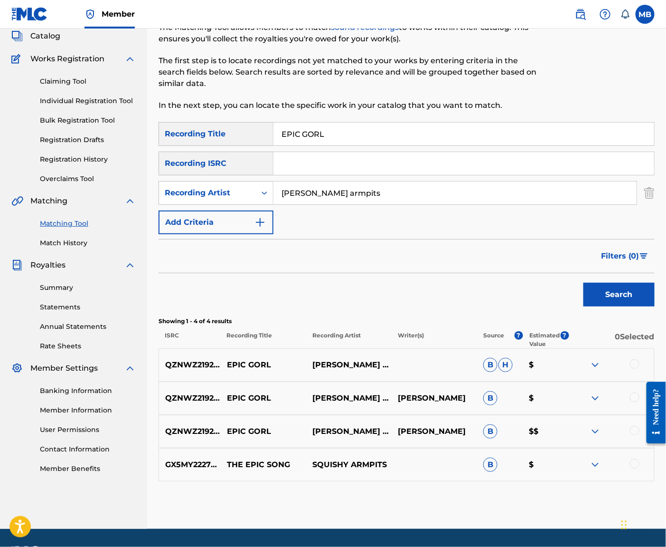
click at [633, 435] on div at bounding box center [635, 431] width 10 height 10
click at [633, 402] on div at bounding box center [635, 397] width 10 height 10
click at [633, 369] on div at bounding box center [635, 364] width 10 height 10
click at [609, 465] on button "Match 3 Groups" at bounding box center [602, 469] width 105 height 24
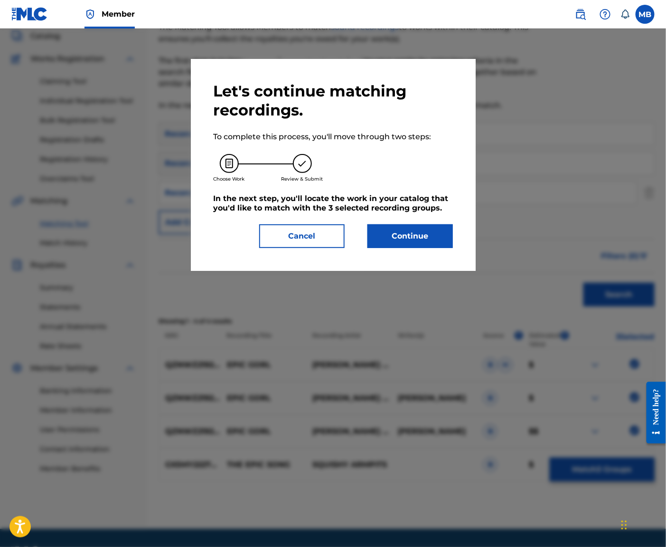
click at [441, 233] on button "Continue" at bounding box center [411, 236] width 86 height 24
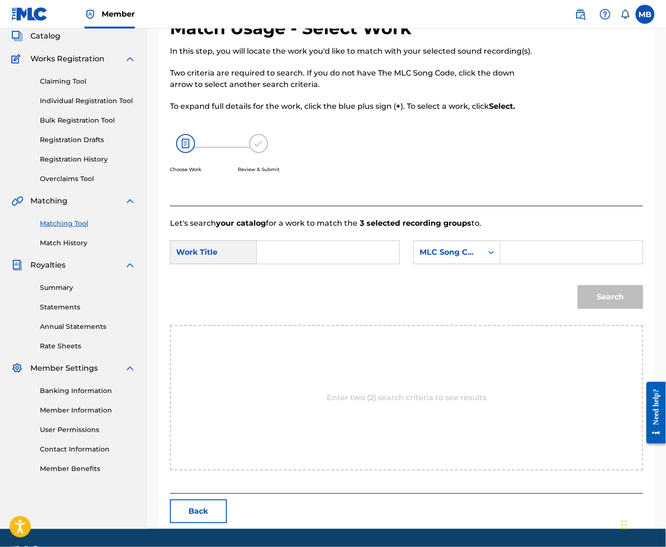
click at [384, 264] on input "Search Form" at bounding box center [328, 252] width 126 height 23
paste input "EPIC GORL"
type input "EPIC GORL"
click at [465, 264] on div "MLC Song Code" at bounding box center [457, 252] width 87 height 24
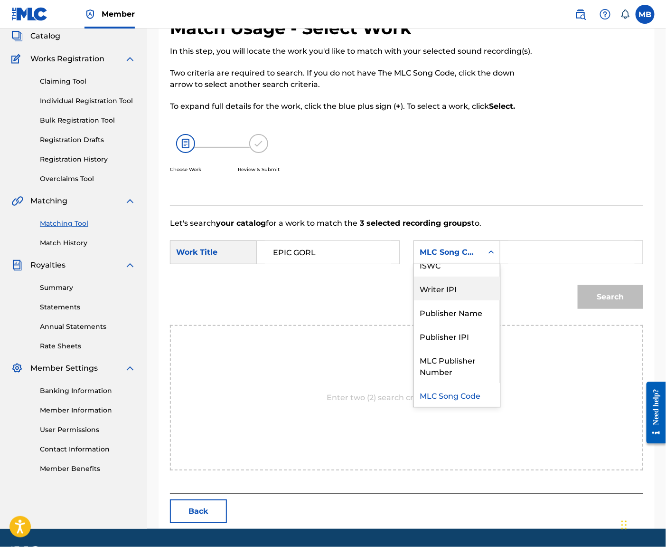
click at [474, 324] on div "Publisher Name" at bounding box center [457, 312] width 86 height 24
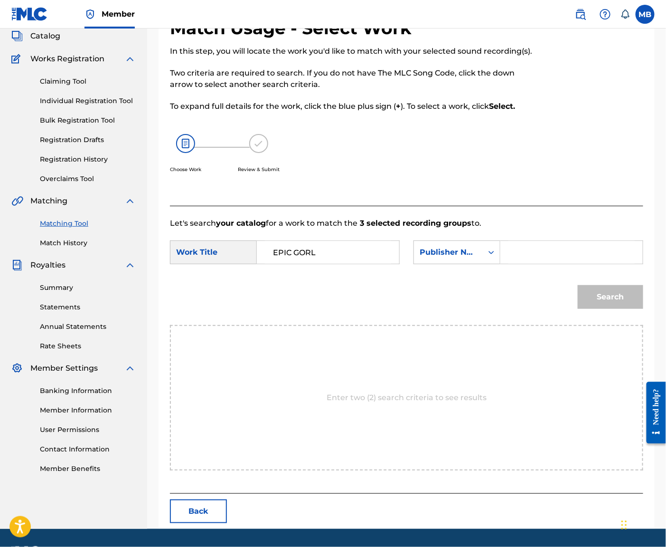
click at [557, 264] on input "Search Form" at bounding box center [572, 252] width 126 height 23
type input "kaf"
click at [608, 309] on button "Search" at bounding box center [611, 297] width 66 height 24
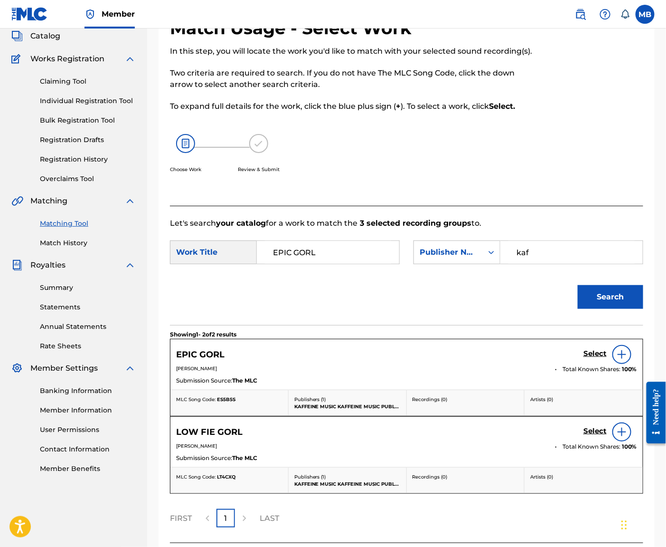
click at [599, 358] on h5 "Select" at bounding box center [595, 353] width 23 height 9
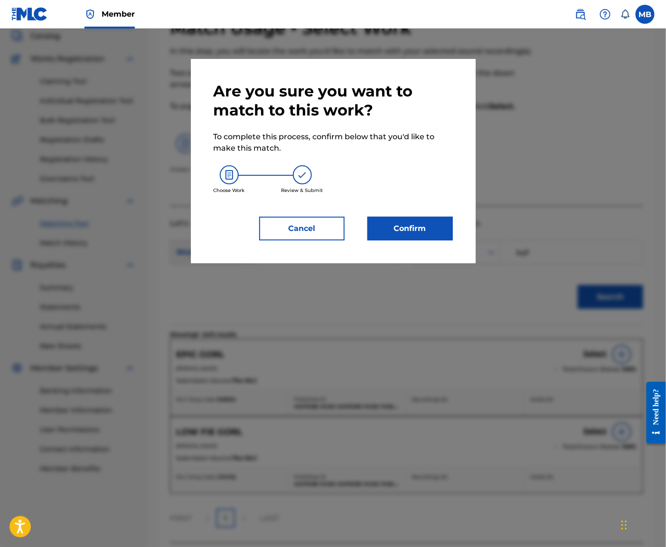
click at [427, 227] on button "Confirm" at bounding box center [411, 229] width 86 height 24
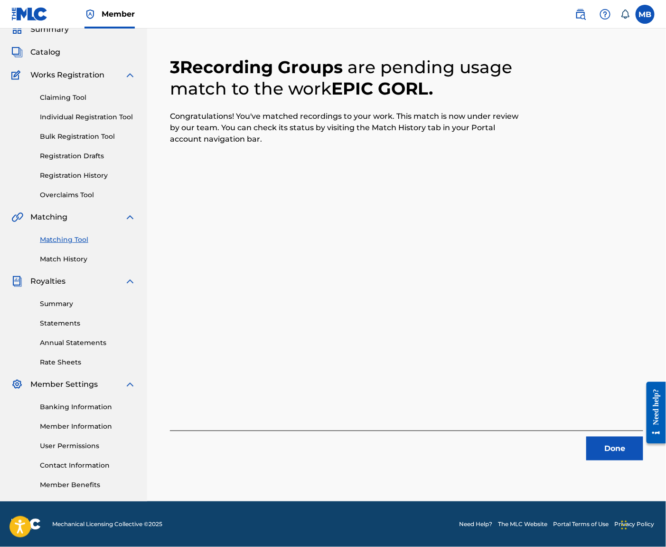
click at [619, 441] on button "Done" at bounding box center [615, 449] width 57 height 24
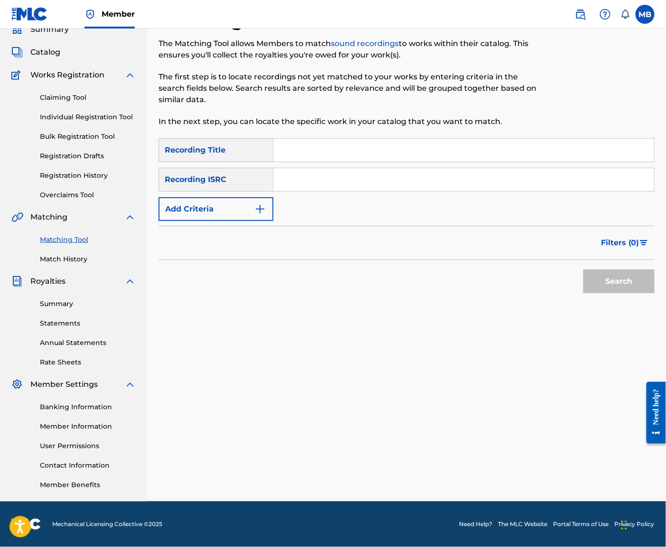
click at [494, 139] on input "Search Form" at bounding box center [464, 150] width 381 height 23
paste input "PARADOXICAL GENIUS AND HIS MINDLESS BODIES"
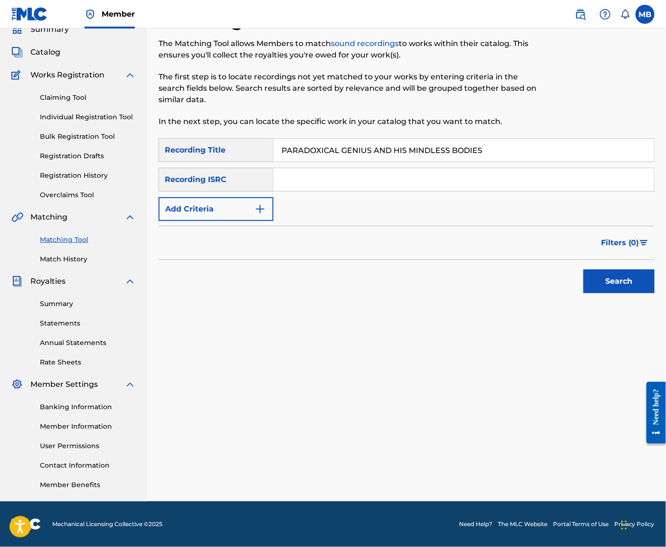
type input "PARADOXICAL GENIUS AND HIS MINDLESS BODIES"
click at [237, 197] on button "Add Criteria" at bounding box center [216, 209] width 115 height 24
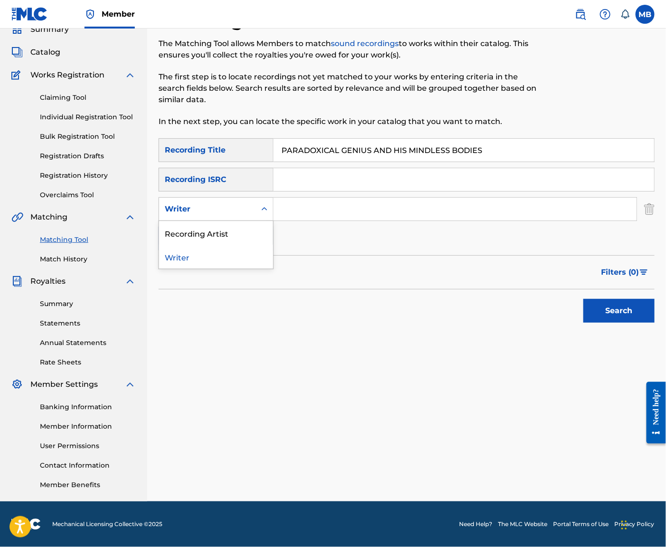
click at [237, 203] on div "Writer" at bounding box center [208, 208] width 86 height 11
click at [241, 221] on div "Recording Artist" at bounding box center [216, 233] width 114 height 24
click at [323, 198] on input "Search Form" at bounding box center [455, 209] width 363 height 23
click at [617, 308] on button "Search" at bounding box center [619, 311] width 71 height 24
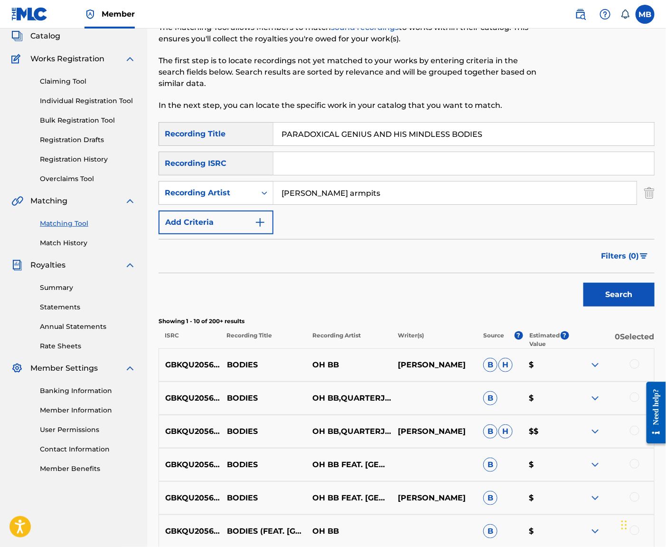
type input "[PERSON_NAME] armpits"
click at [617, 306] on button "Search" at bounding box center [619, 295] width 71 height 24
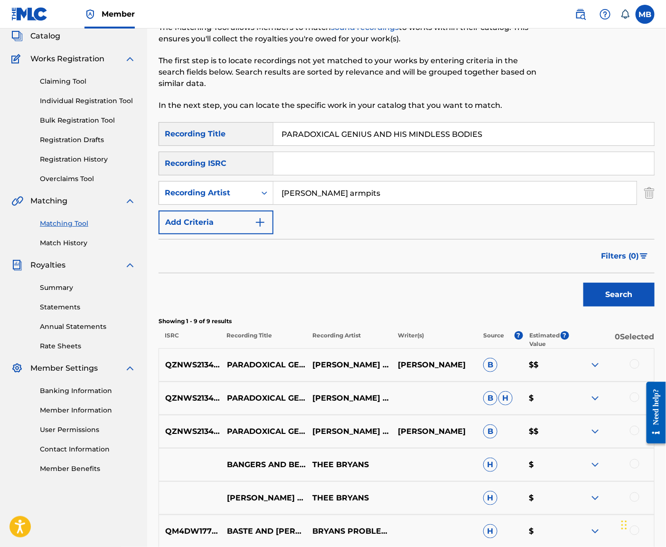
click at [628, 437] on div at bounding box center [612, 431] width 86 height 11
click at [631, 435] on div at bounding box center [635, 431] width 10 height 10
click at [631, 404] on div at bounding box center [612, 397] width 86 height 11
click at [631, 402] on div at bounding box center [635, 397] width 10 height 10
click at [635, 369] on div at bounding box center [635, 364] width 10 height 10
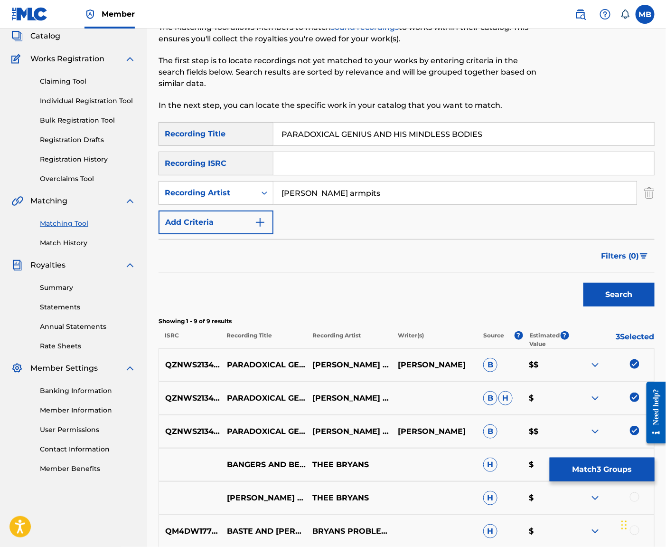
click at [616, 457] on button "Match 3 Groups" at bounding box center [602, 469] width 105 height 24
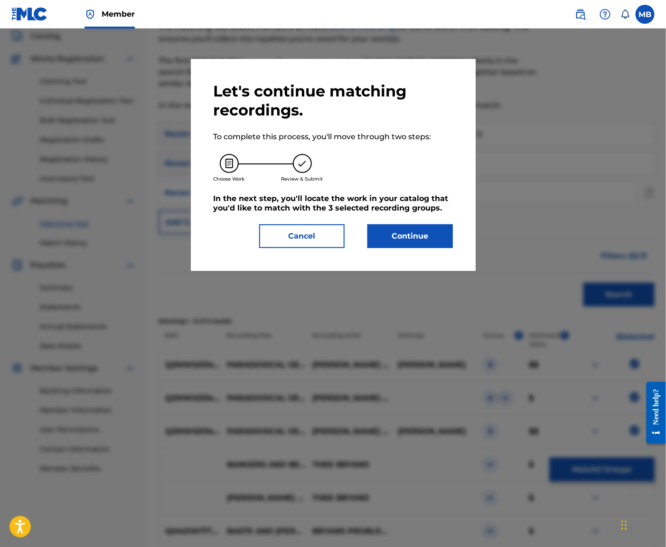
click at [432, 248] on button "Continue" at bounding box center [411, 236] width 86 height 24
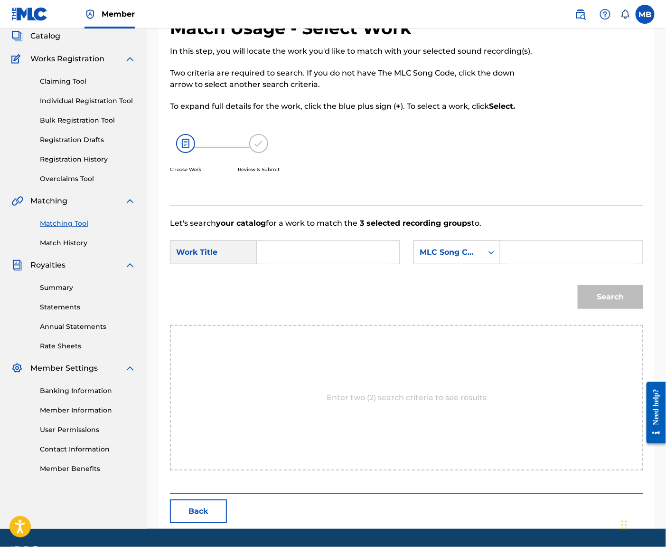
click at [398, 264] on div "Search Form" at bounding box center [328, 252] width 143 height 24
click at [399, 264] on div "Search Form" at bounding box center [328, 252] width 143 height 24
click at [391, 264] on input "Search Form" at bounding box center [328, 252] width 126 height 23
paste input "PARADOXICAL GENIUS AND HIS MINDLESS BODIES"
type input "PARADOXICAL GENIUS AND HIS MINDLESS BODIES"
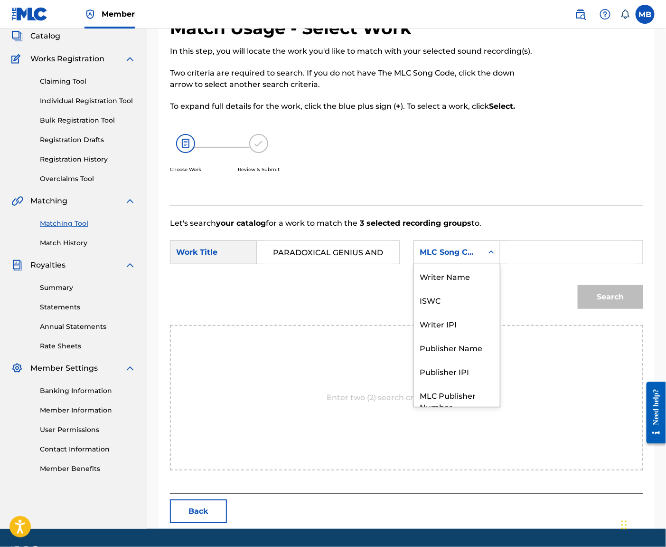
click at [450, 258] on div "MLC Song Code" at bounding box center [448, 252] width 57 height 11
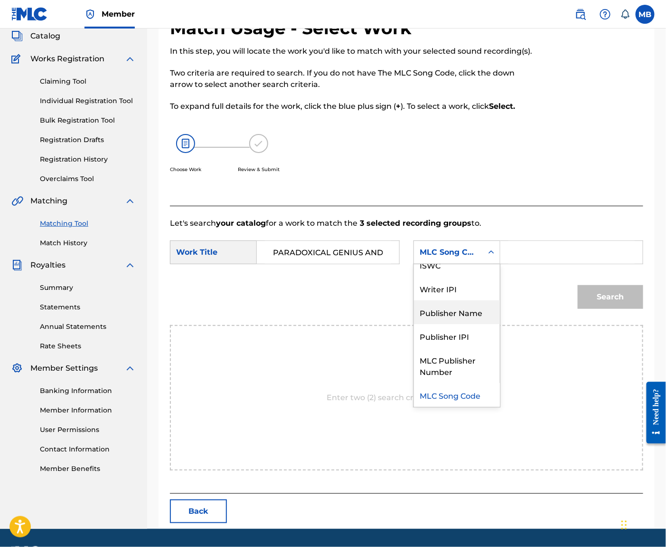
click at [467, 323] on div "Publisher Name" at bounding box center [457, 312] width 86 height 24
click at [526, 264] on input "Search Form" at bounding box center [572, 252] width 126 height 23
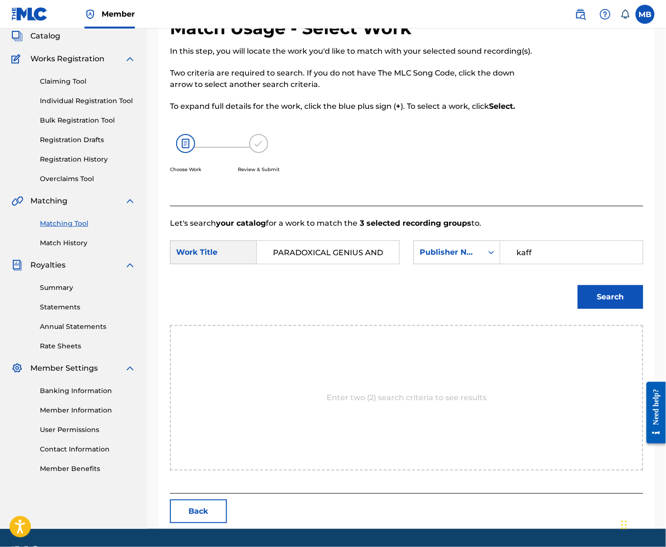
type input "kaff"
click at [608, 309] on button "Search" at bounding box center [611, 297] width 66 height 24
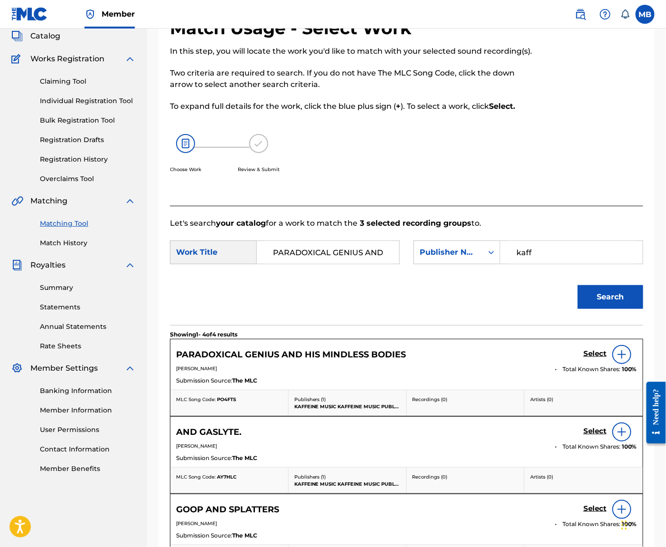
click at [592, 358] on h5 "Select" at bounding box center [595, 353] width 23 height 9
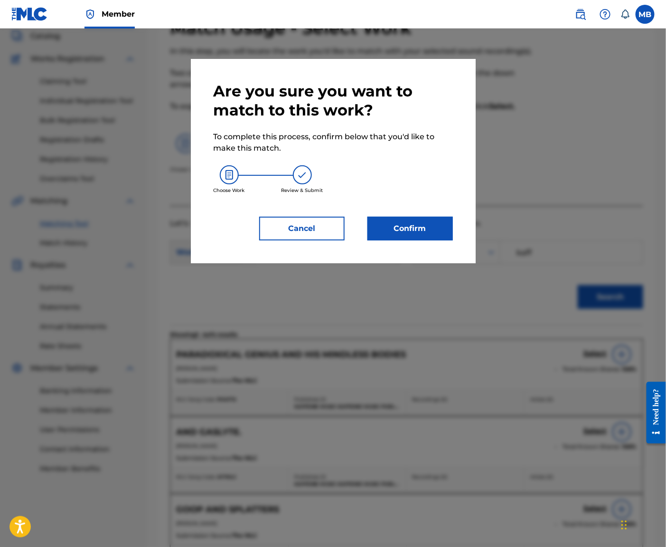
click at [422, 235] on button "Confirm" at bounding box center [411, 229] width 86 height 24
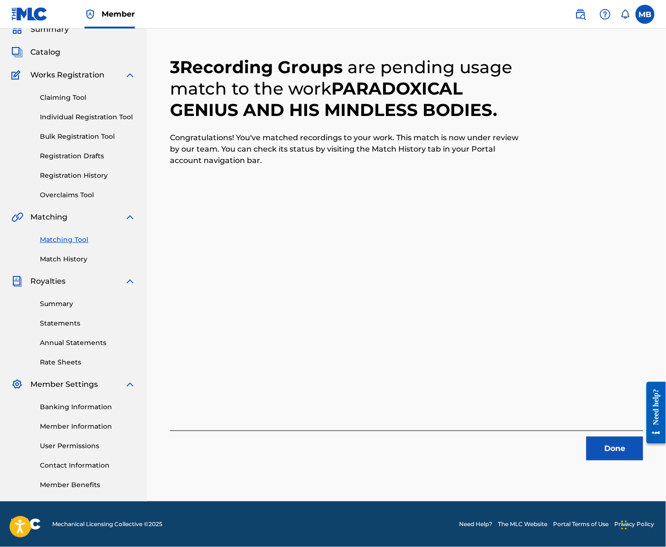
scroll to position [55, 0]
click at [619, 437] on button "Done" at bounding box center [615, 449] width 57 height 24
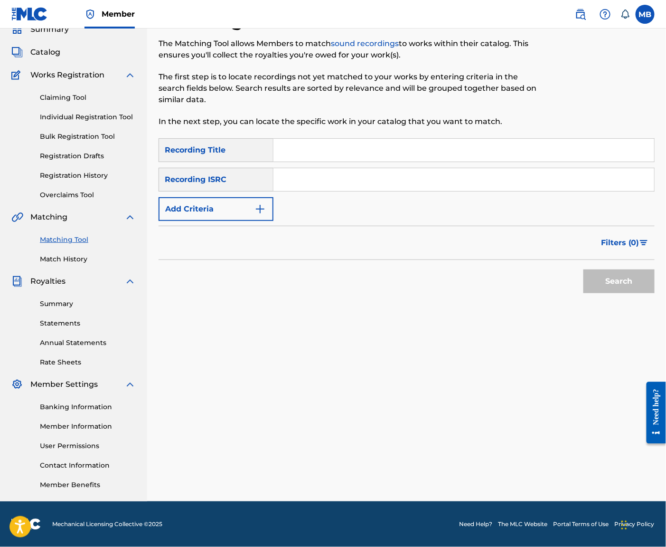
click at [442, 139] on input "Search Form" at bounding box center [464, 150] width 381 height 23
paste input "I AINT NO"
type input "I AINT NO"
click at [274, 199] on button "Add Criteria" at bounding box center [216, 209] width 115 height 24
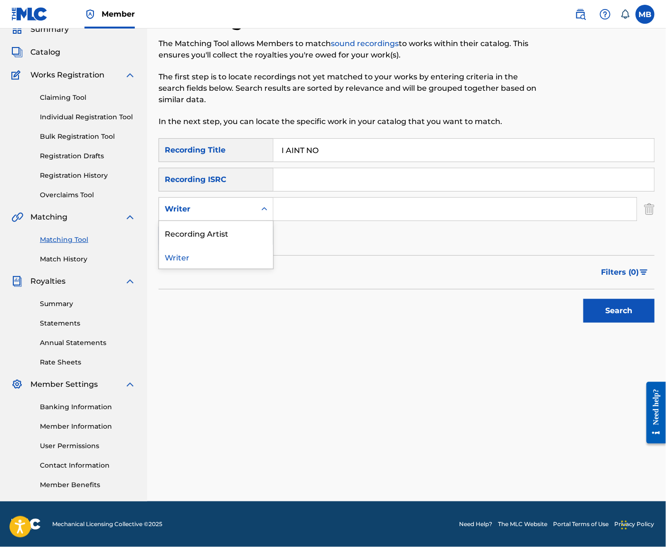
click at [261, 215] on div "Writer" at bounding box center [216, 209] width 115 height 24
click at [257, 223] on div "Recording Artist" at bounding box center [216, 233] width 114 height 24
click at [311, 209] on input "Search Form" at bounding box center [455, 209] width 363 height 23
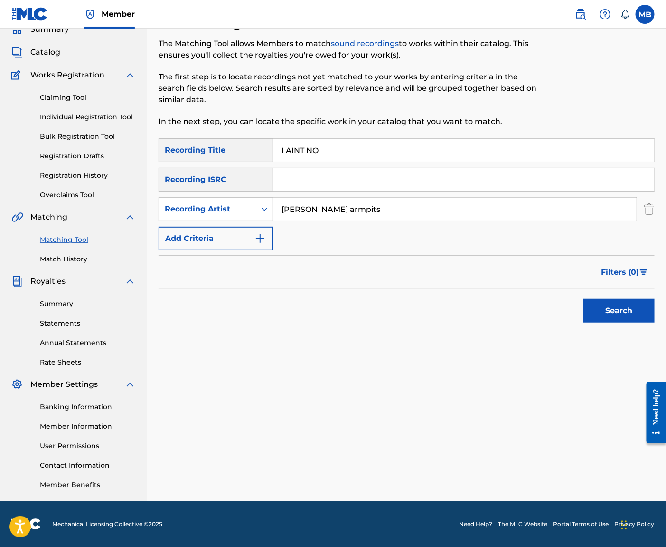
type input "[PERSON_NAME] armpits"
click at [596, 298] on div "Search" at bounding box center [617, 308] width 76 height 38
click at [604, 306] on button "Search" at bounding box center [619, 311] width 71 height 24
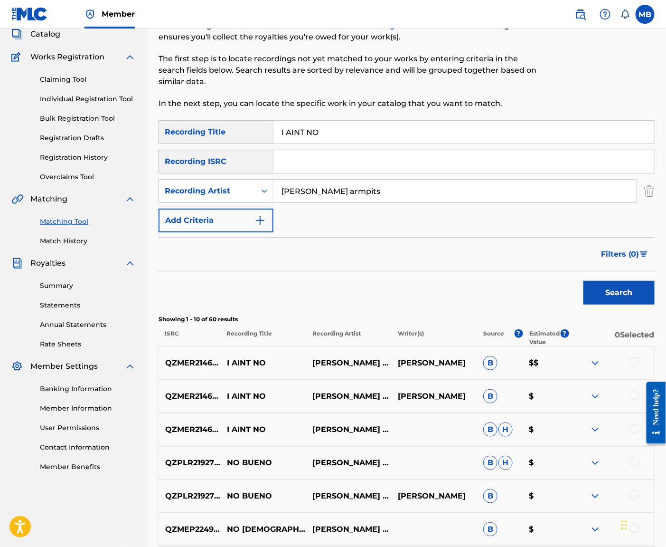
scroll to position [70, 0]
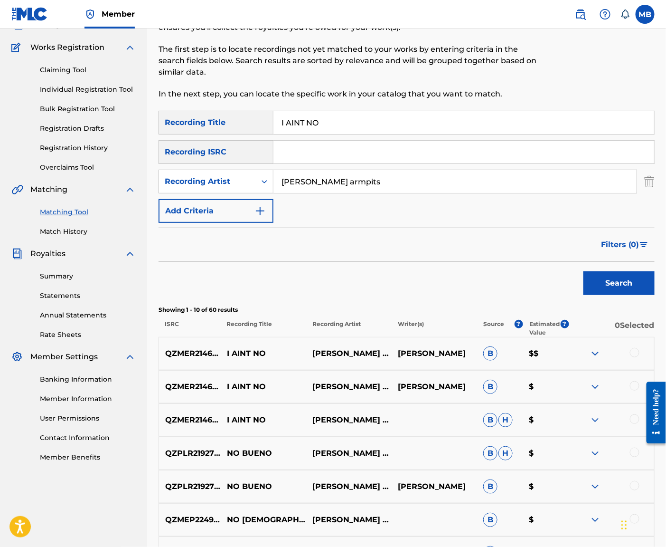
click at [632, 424] on div at bounding box center [635, 419] width 10 height 10
click at [634, 392] on div at bounding box center [612, 386] width 86 height 11
click at [634, 390] on div at bounding box center [635, 386] width 10 height 10
click at [633, 357] on div at bounding box center [635, 353] width 10 height 10
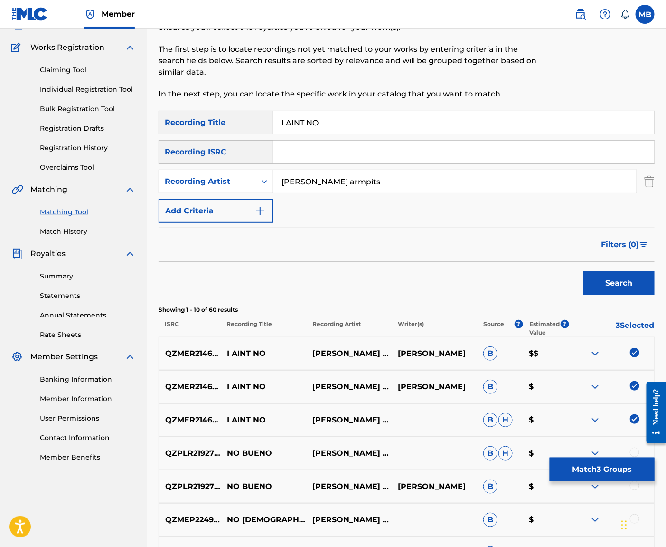
click at [615, 472] on button "Match 3 Groups" at bounding box center [602, 469] width 105 height 24
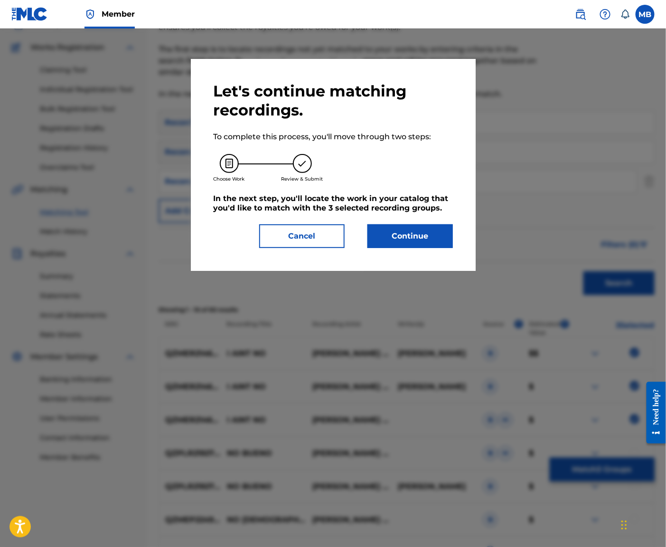
click at [436, 247] on button "Continue" at bounding box center [411, 236] width 86 height 24
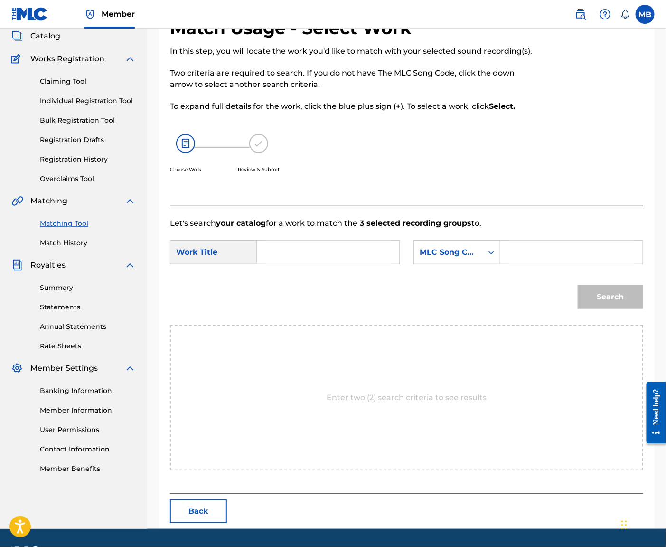
click at [391, 264] on input "Search Form" at bounding box center [328, 252] width 126 height 23
paste input "I AINT NO"
type input "I AINT NO"
click at [454, 258] on div "MLC Song Code" at bounding box center [448, 252] width 57 height 11
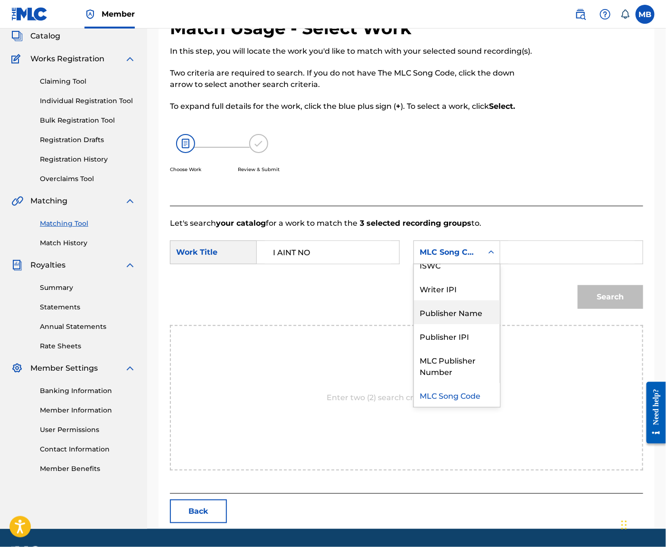
click at [471, 324] on div "Publisher Name" at bounding box center [457, 312] width 86 height 24
click at [540, 264] on input "Search Form" at bounding box center [572, 252] width 126 height 23
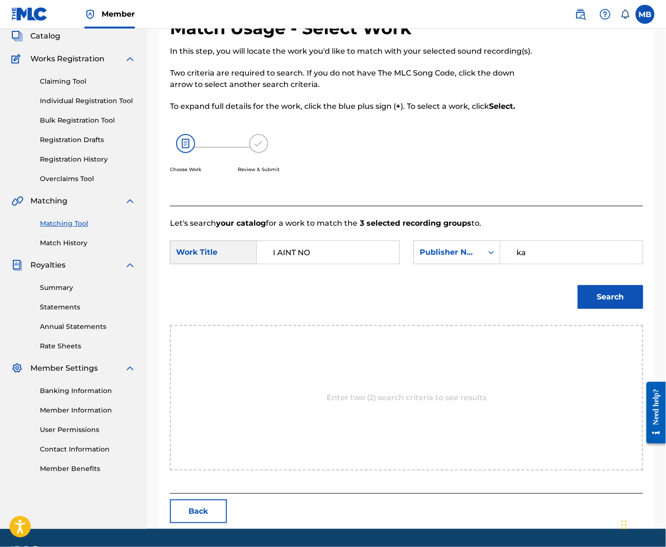
click at [608, 309] on button "Search" at bounding box center [611, 297] width 66 height 24
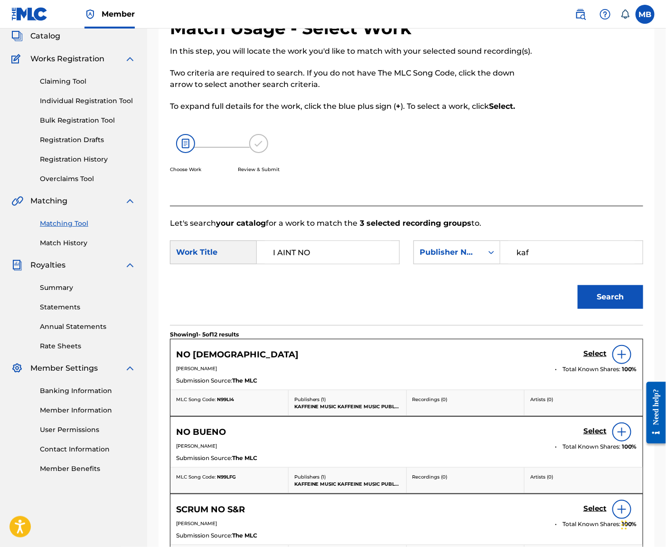
type input "kaf"
click at [608, 309] on button "Search" at bounding box center [611, 297] width 66 height 24
click at [594, 358] on h5 "Select" at bounding box center [595, 353] width 23 height 9
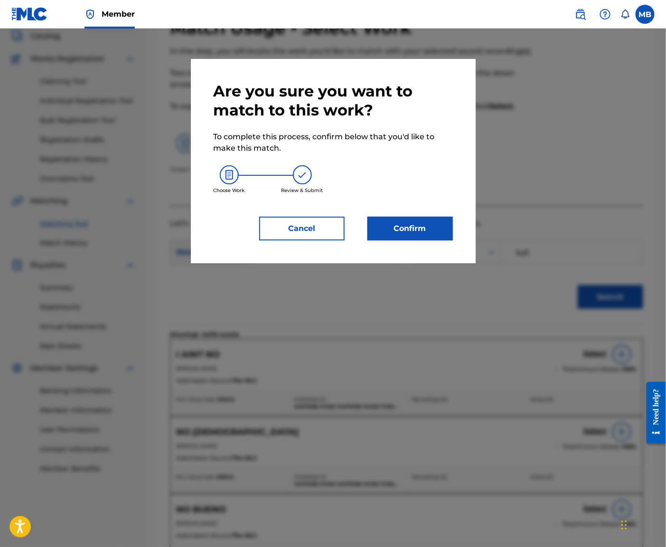
click at [452, 237] on button "Confirm" at bounding box center [411, 229] width 86 height 24
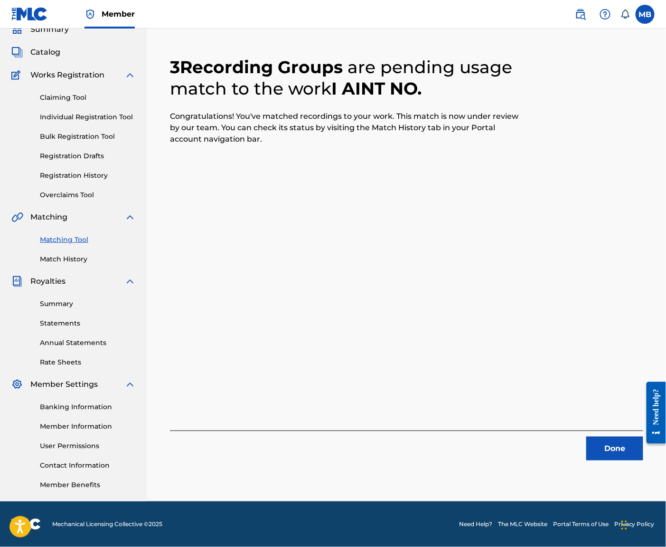
click at [600, 437] on button "Done" at bounding box center [615, 449] width 57 height 24
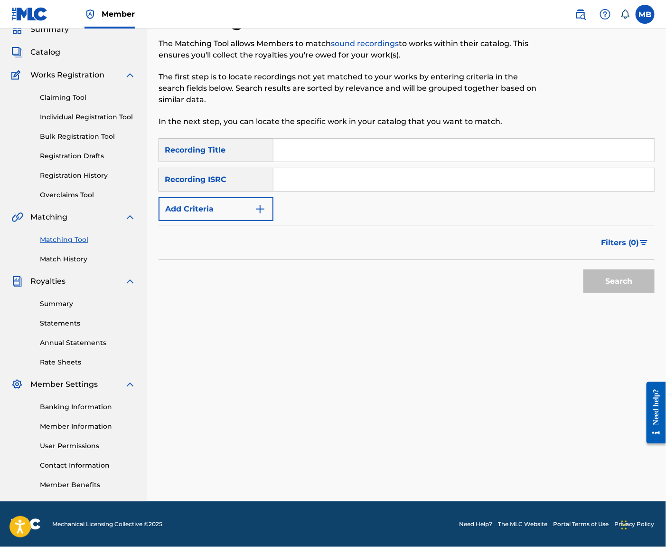
click at [503, 146] on input "Search Form" at bounding box center [464, 150] width 381 height 23
paste input "SCRUM NO S&R"
type input "SCRUM NO S&R"
click at [273, 183] on div "SearchWithCriteria526f1fa1-9bef-4522-91ef-115c68d28ddf Recording Title SCRUM NO…" at bounding box center [407, 179] width 496 height 83
click at [274, 197] on button "Add Criteria" at bounding box center [216, 209] width 115 height 24
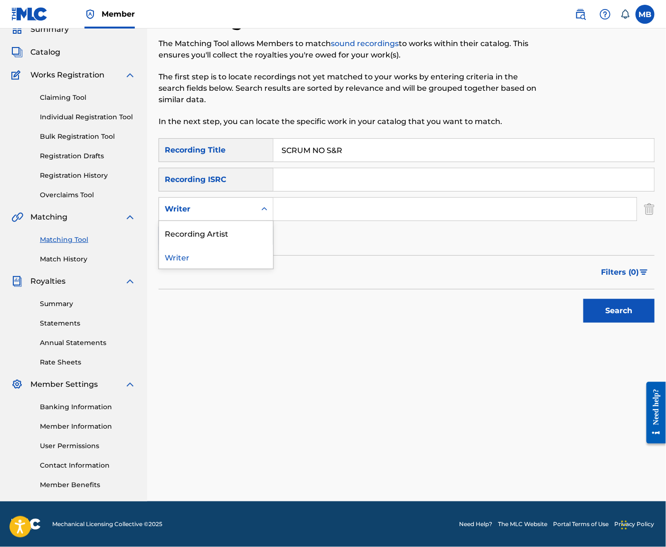
click at [271, 204] on div "Search Form" at bounding box center [264, 209] width 17 height 23
click at [272, 229] on div "Recording Artist" at bounding box center [216, 233] width 114 height 24
click at [343, 202] on input "Search Form" at bounding box center [455, 209] width 363 height 23
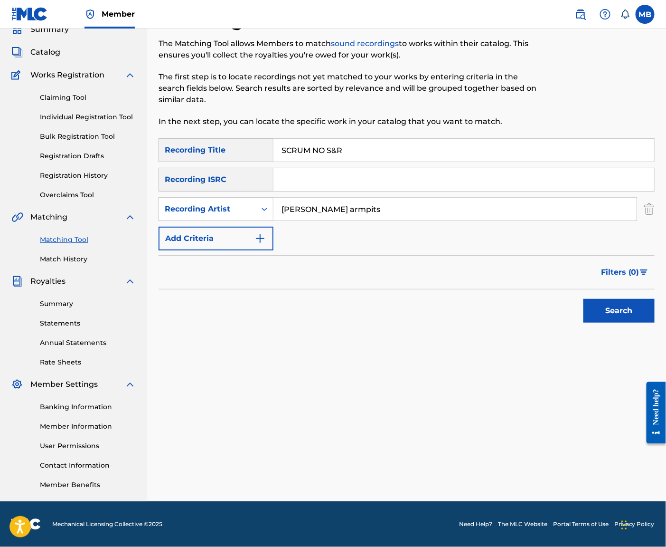
type input "[PERSON_NAME] armpits"
click at [617, 308] on button "Search" at bounding box center [619, 311] width 71 height 24
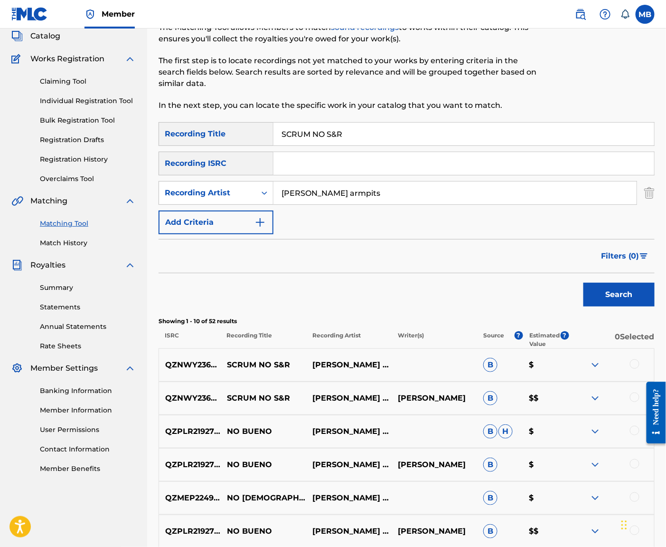
click at [633, 402] on div at bounding box center [635, 397] width 10 height 10
drag, startPoint x: 628, startPoint y: 375, endPoint x: 634, endPoint y: 380, distance: 7.7
click at [632, 371] on div at bounding box center [612, 364] width 86 height 11
click at [631, 374] on div "QZNWY2365387 SCRUM NO S&R [PERSON_NAME] ARMPITS B $" at bounding box center [407, 364] width 496 height 33
click at [632, 369] on div at bounding box center [635, 364] width 10 height 10
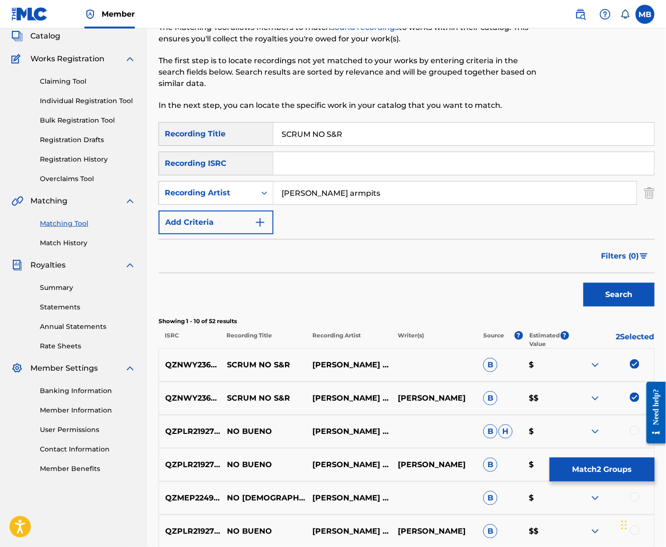
click at [622, 458] on button "Match 2 Groups" at bounding box center [602, 469] width 105 height 24
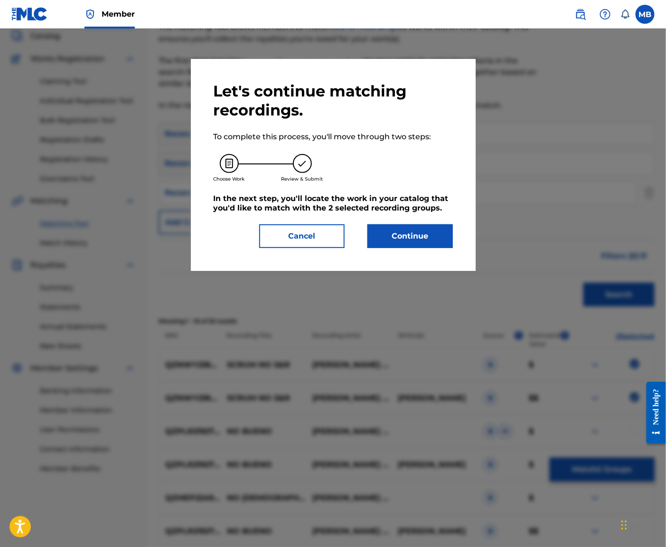
click at [414, 236] on button "Continue" at bounding box center [411, 236] width 86 height 24
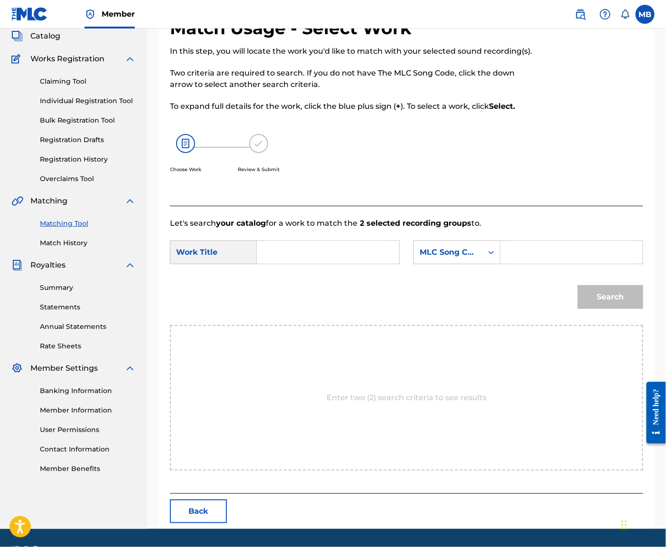
click at [386, 264] on input "Search Form" at bounding box center [328, 252] width 126 height 23
paste input "SCRUM NO S&R"
type input "SCRUM NO S&R"
click at [464, 258] on div "MLC Song Code" at bounding box center [448, 252] width 57 height 11
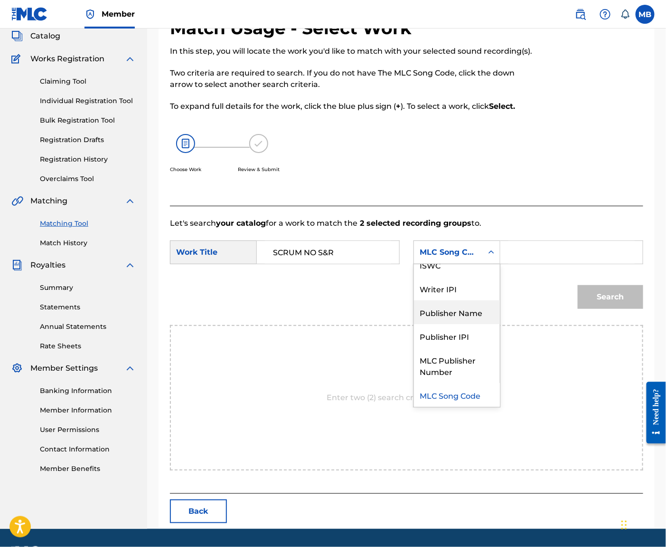
click at [480, 324] on div "Publisher Name" at bounding box center [457, 312] width 86 height 24
click at [524, 264] on input "Search Form" at bounding box center [572, 252] width 126 height 23
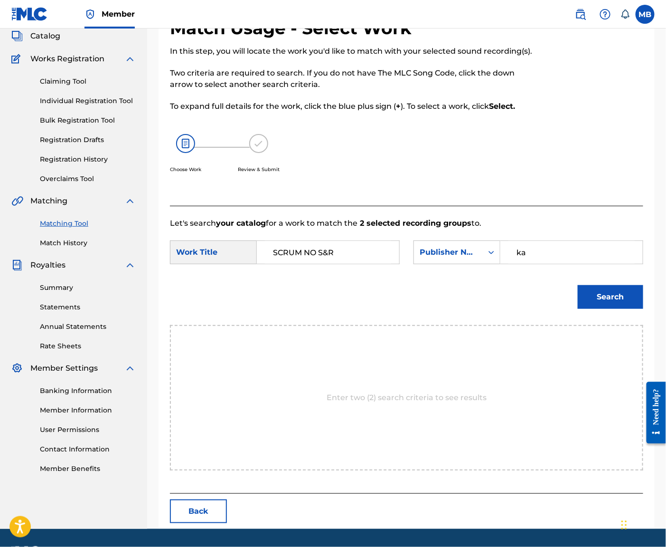
type input "ka"
click at [608, 309] on button "Search" at bounding box center [611, 297] width 66 height 24
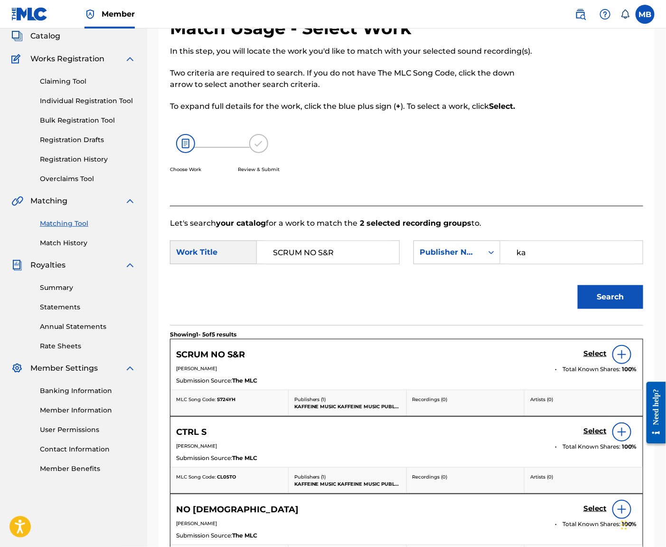
click at [593, 358] on h5 "Select" at bounding box center [595, 353] width 23 height 9
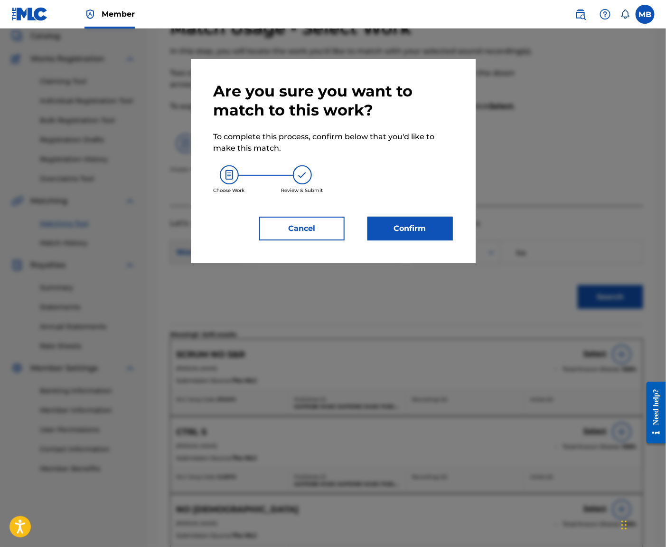
click at [420, 221] on div "Are you sure you want to match to this work? To complete this process, confirm …" at bounding box center [333, 161] width 239 height 159
click at [422, 225] on button "Confirm" at bounding box center [411, 229] width 86 height 24
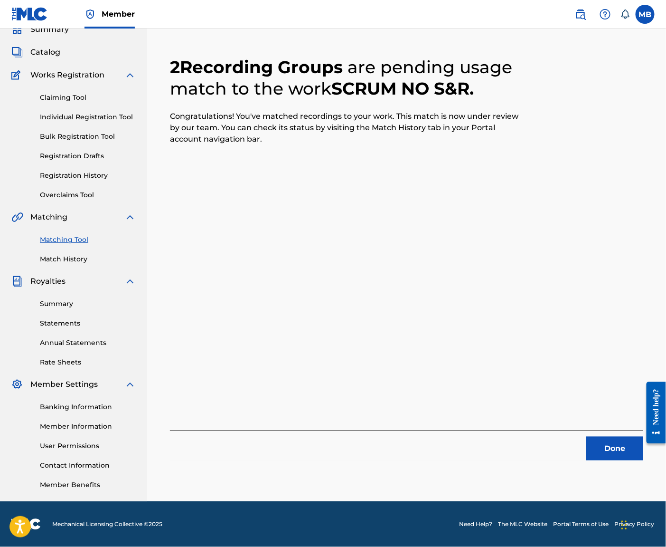
click at [602, 437] on button "Done" at bounding box center [615, 449] width 57 height 24
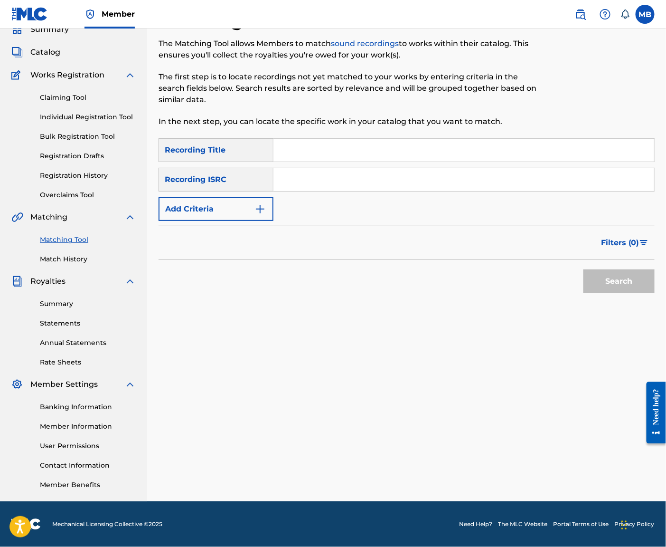
click at [448, 145] on input "Search Form" at bounding box center [464, 150] width 381 height 23
paste input "NO BUENO"
type input "NO BUENO"
click at [247, 201] on button "Add Criteria" at bounding box center [216, 209] width 115 height 24
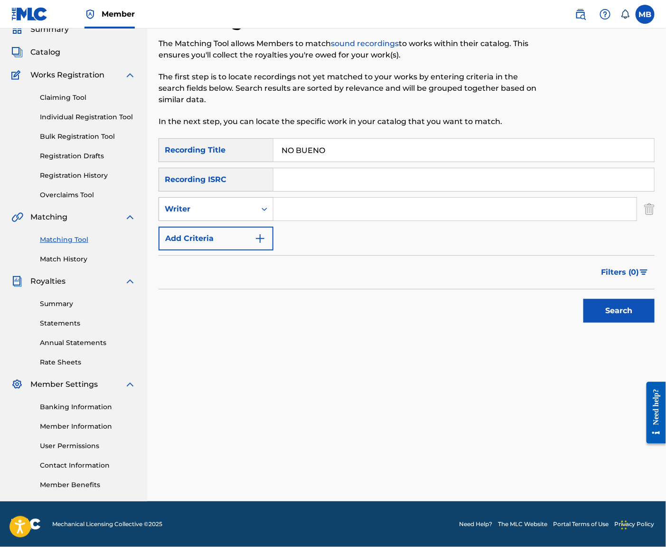
click at [246, 208] on div "Writer" at bounding box center [207, 209] width 97 height 18
click at [247, 222] on div "Recording Artist" at bounding box center [216, 233] width 114 height 24
click at [317, 198] on input "Search Form" at bounding box center [455, 209] width 363 height 23
type input "[PERSON_NAME] armpits"
click at [617, 308] on button "Search" at bounding box center [619, 311] width 71 height 24
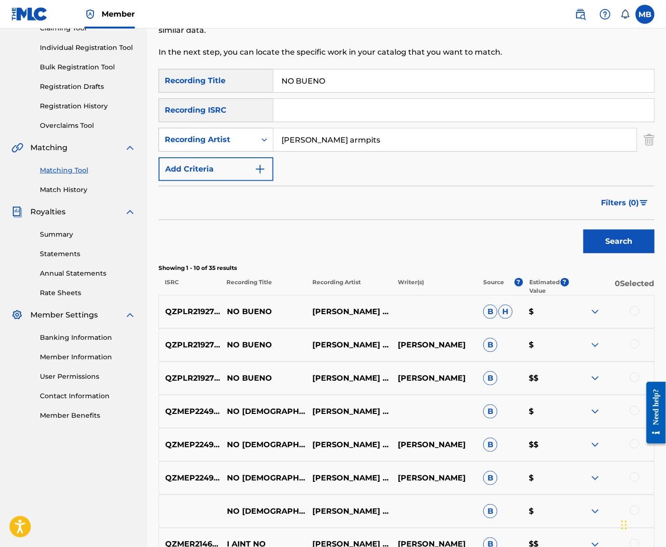
scroll to position [114, 0]
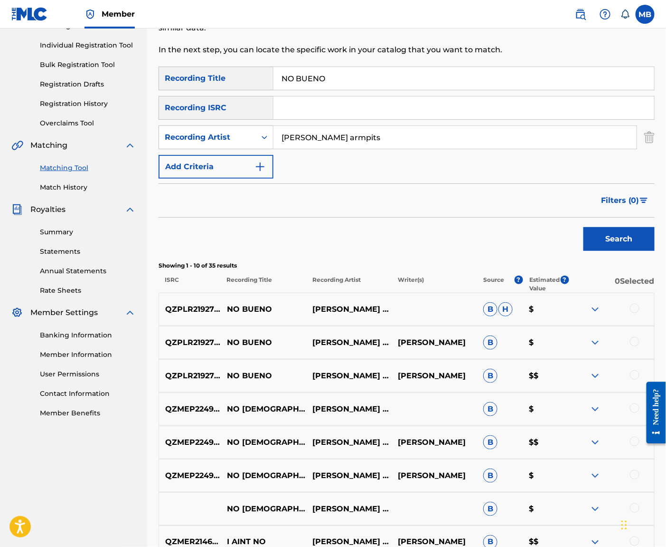
click at [634, 380] on div at bounding box center [635, 375] width 10 height 10
click at [633, 346] on div at bounding box center [635, 342] width 10 height 10
click at [637, 313] on div at bounding box center [635, 309] width 10 height 10
click at [634, 458] on button "Match 3 Groups" at bounding box center [602, 469] width 105 height 24
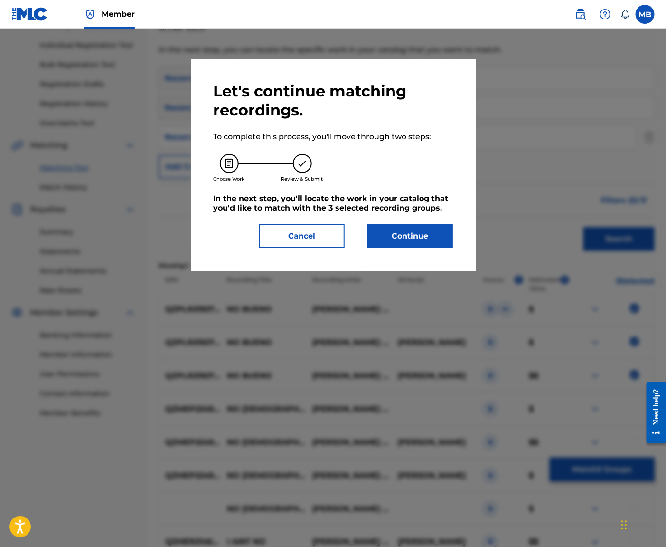
click at [438, 240] on button "Continue" at bounding box center [411, 236] width 86 height 24
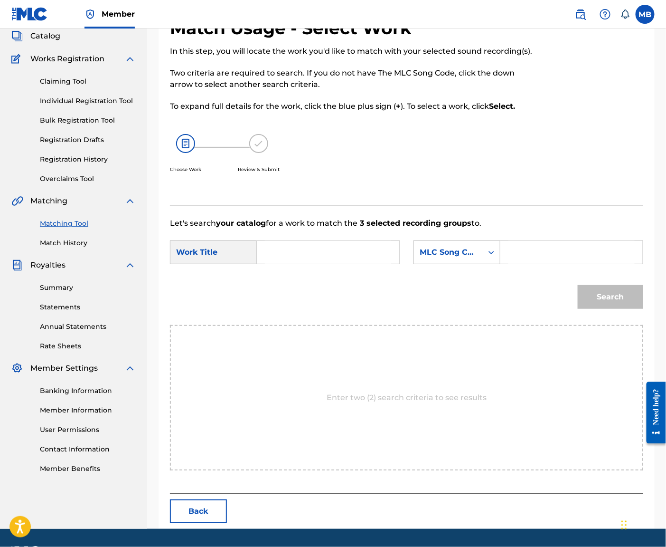
click at [386, 259] on form "SearchWithCriteriac5f96801-7597-4cf0-9b2a-e11e35d211a1 Work Title SearchWithCri…" at bounding box center [407, 277] width 474 height 96
click at [386, 264] on input "Search Form" at bounding box center [328, 252] width 126 height 23
paste input "NO BUENO"
type input "NO BUENO"
click at [450, 261] on div "MLC Song Code" at bounding box center [448, 252] width 69 height 18
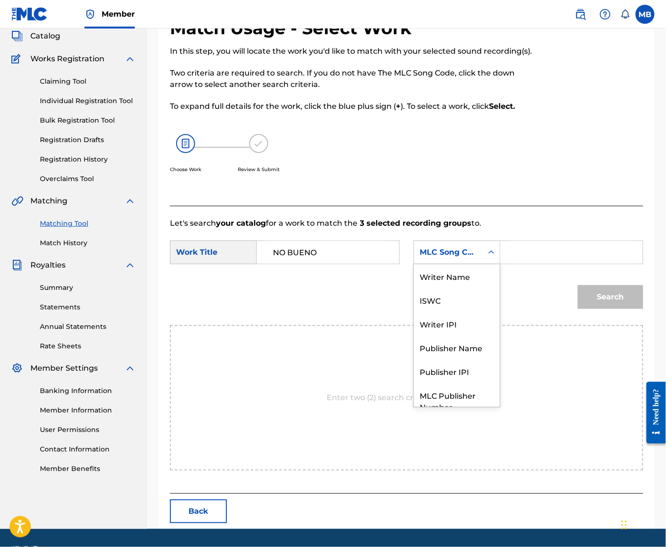
scroll to position [38, 0]
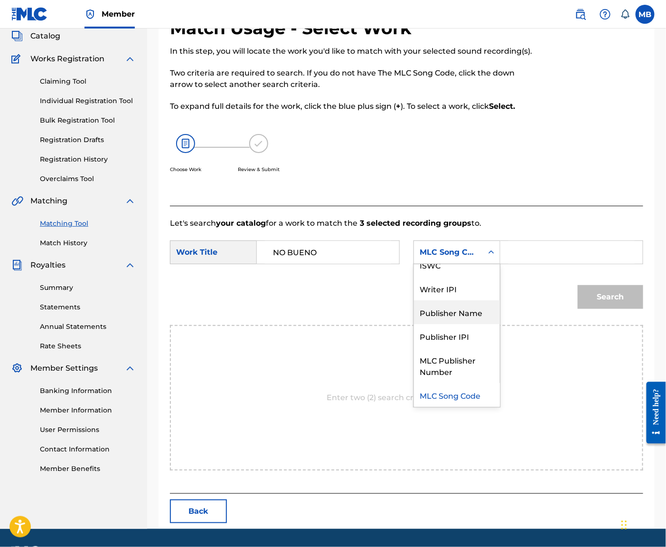
click at [471, 322] on div "Publisher Name" at bounding box center [457, 312] width 86 height 24
click at [536, 264] on input "Search Form" at bounding box center [572, 252] width 126 height 23
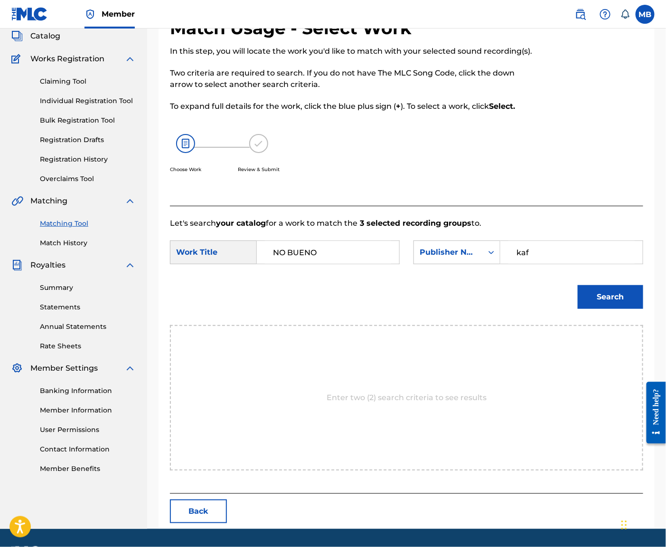
type input "kaf"
click at [608, 309] on button "Search" at bounding box center [611, 297] width 66 height 24
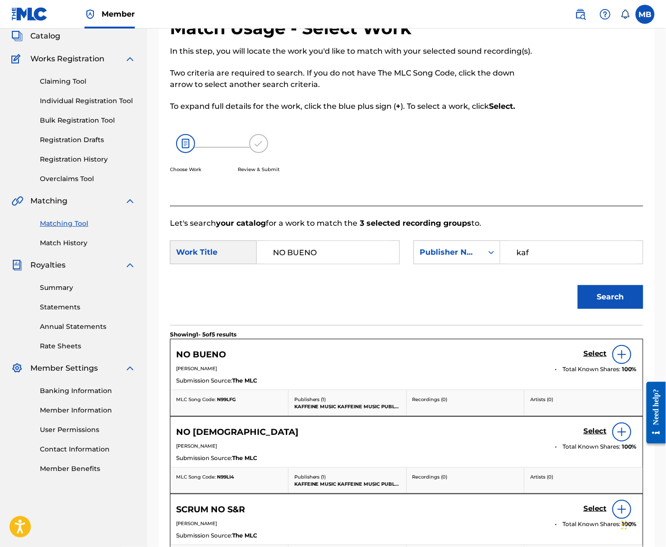
click at [591, 358] on h5 "Select" at bounding box center [595, 353] width 23 height 9
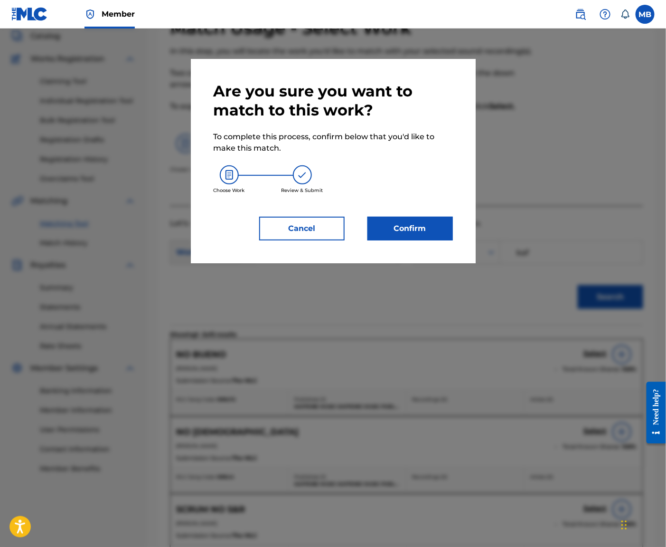
click at [404, 240] on button "Confirm" at bounding box center [411, 229] width 86 height 24
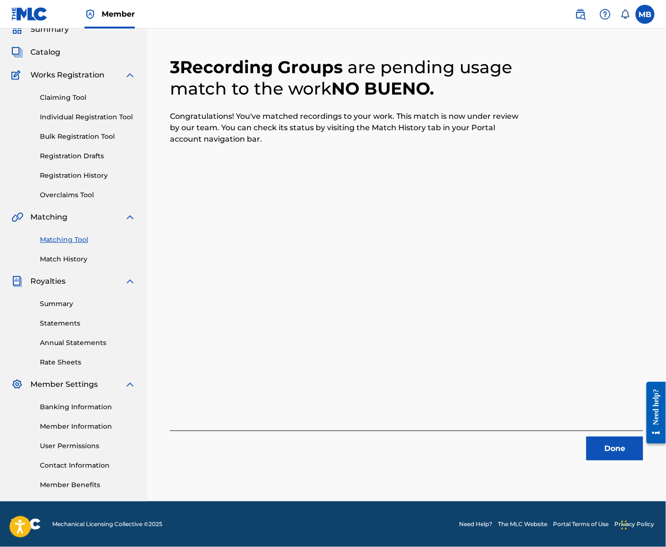
click at [629, 438] on button "Done" at bounding box center [615, 449] width 57 height 24
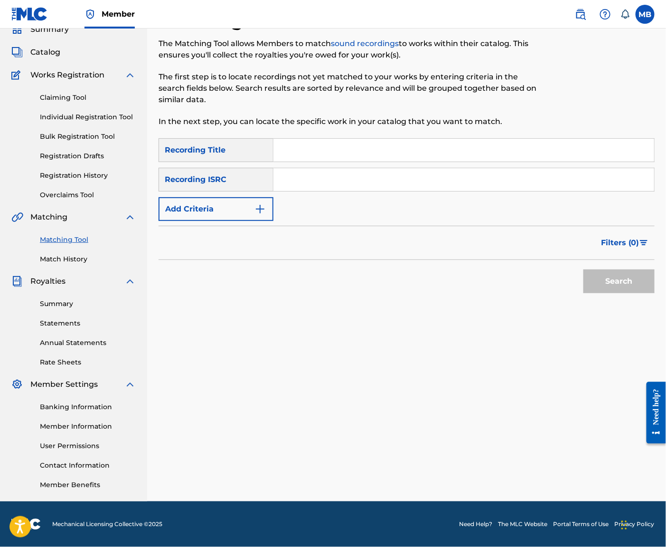
click at [458, 139] on input "Search Form" at bounding box center [464, 150] width 381 height 23
paste input "MASSIVE MIND"
type input "MASSIVE MIND"
click at [266, 203] on img "Search Form" at bounding box center [260, 208] width 11 height 11
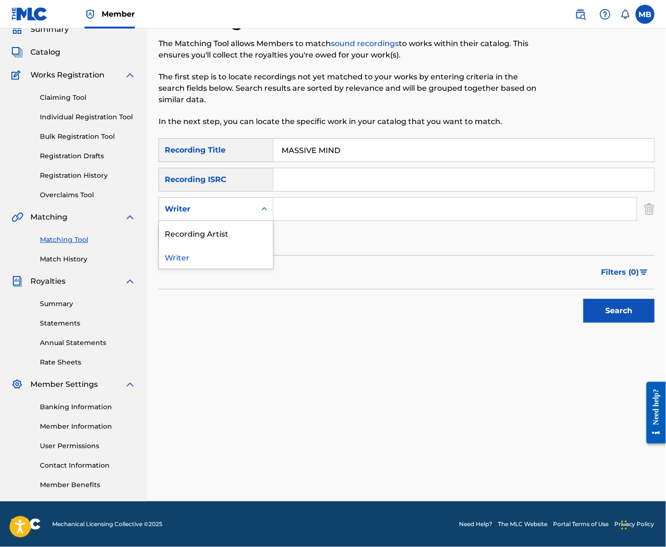
click at [256, 200] on div "Writer" at bounding box center [207, 209] width 97 height 18
click at [267, 222] on div "Recording Artist" at bounding box center [216, 233] width 114 height 24
click at [315, 198] on input "Search Form" at bounding box center [455, 209] width 363 height 23
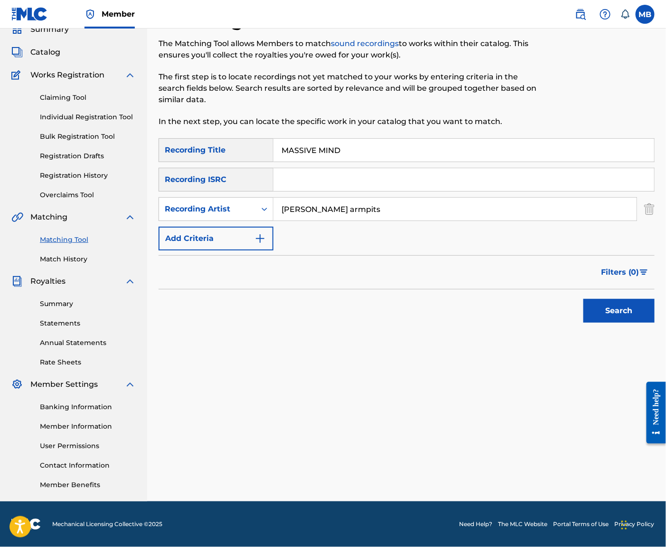
type input "[PERSON_NAME] armpits"
click at [617, 308] on button "Search" at bounding box center [619, 311] width 71 height 24
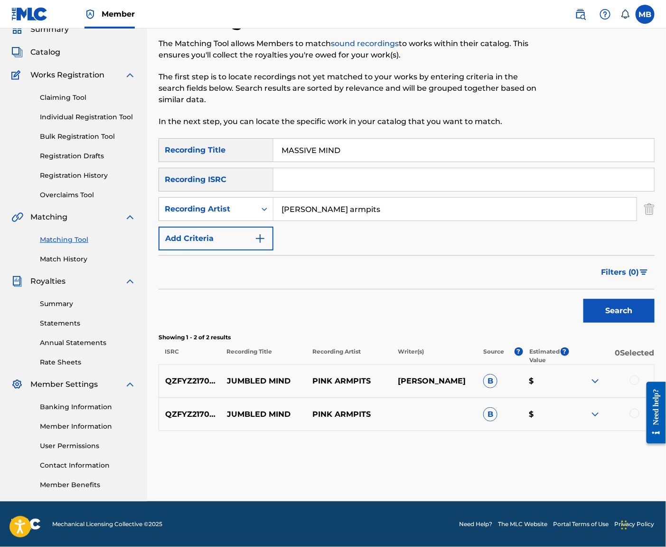
click at [376, 139] on input "MASSIVE MIND" at bounding box center [464, 150] width 381 height 23
type input "plane"
click at [598, 310] on button "Search" at bounding box center [619, 311] width 71 height 24
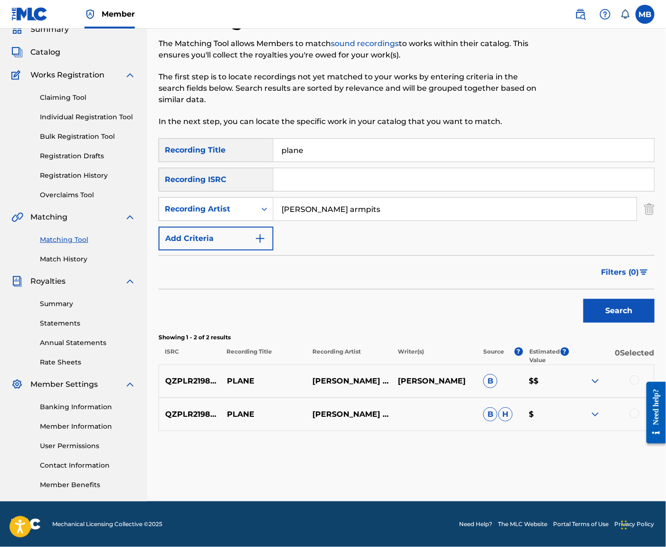
click at [630, 383] on div at bounding box center [612, 380] width 86 height 11
click at [634, 381] on div at bounding box center [635, 380] width 10 height 10
click at [634, 411] on div at bounding box center [635, 414] width 10 height 10
click at [622, 457] on button "Match 2 Groups" at bounding box center [602, 469] width 105 height 24
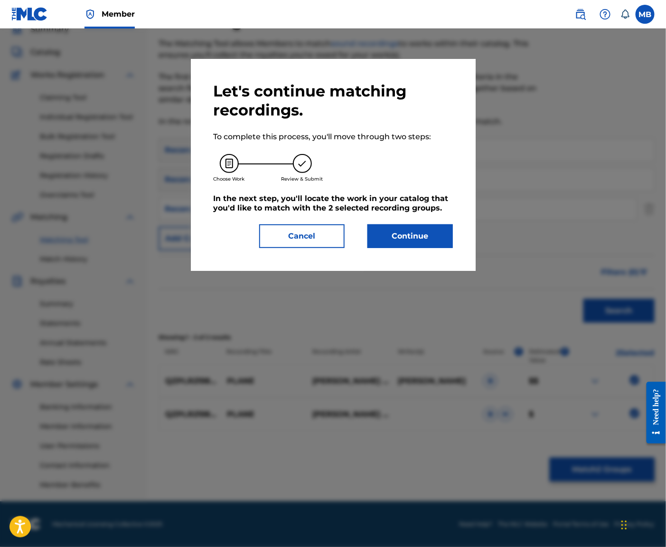
click at [436, 238] on button "Continue" at bounding box center [411, 236] width 86 height 24
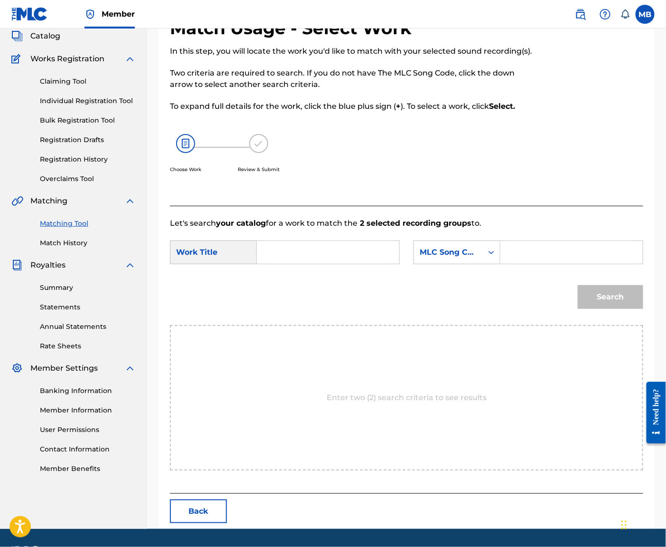
click at [388, 264] on input "Search Form" at bounding box center [328, 252] width 126 height 23
paste input "MASSIVE MIND"
type input "MASSIVE MIND"
click at [451, 264] on div "MLC Song Code" at bounding box center [457, 252] width 87 height 24
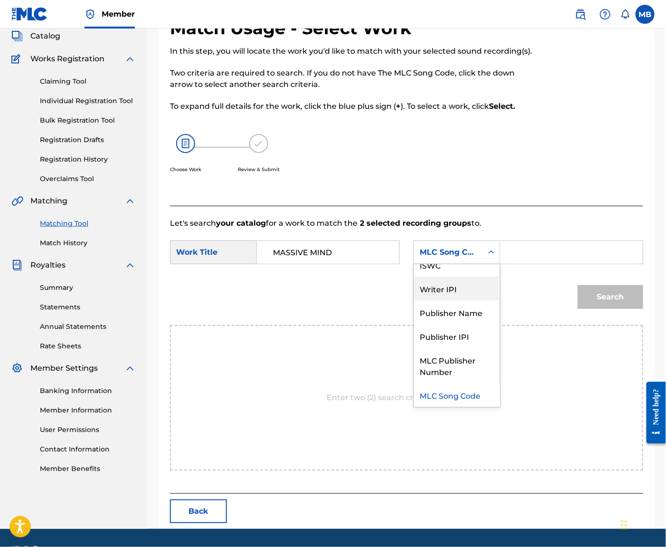
click at [469, 323] on div "Publisher Name" at bounding box center [457, 312] width 86 height 24
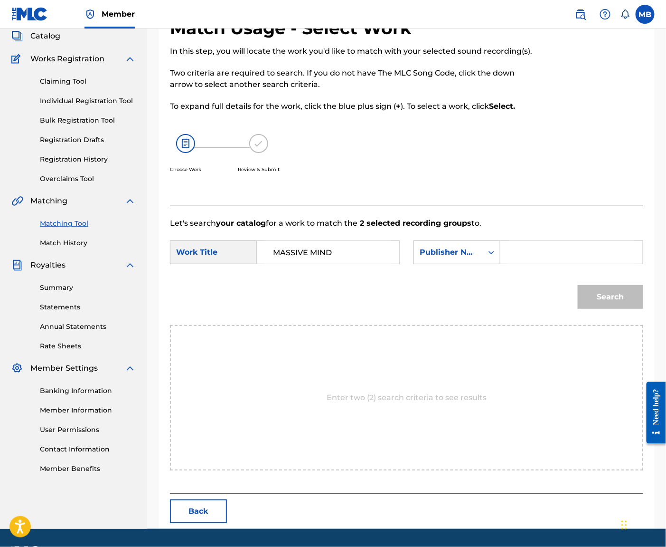
click at [557, 264] on input "Search Form" at bounding box center [572, 252] width 126 height 23
type input "kaff"
click at [608, 309] on button "Search" at bounding box center [611, 297] width 66 height 24
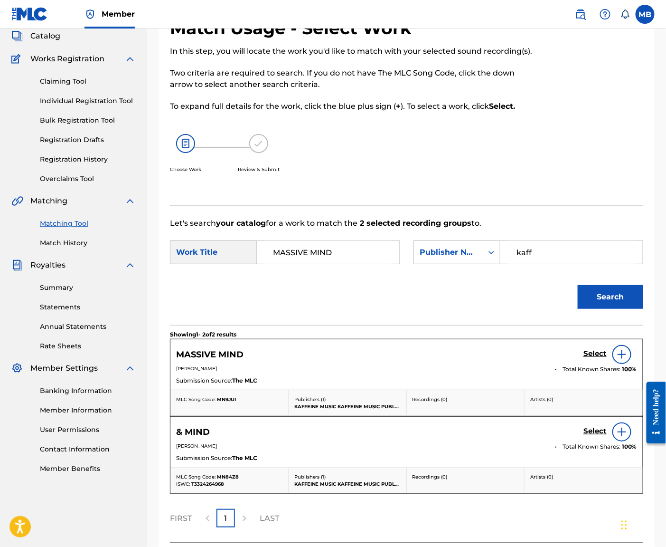
click at [585, 358] on h5 "Select" at bounding box center [595, 353] width 23 height 9
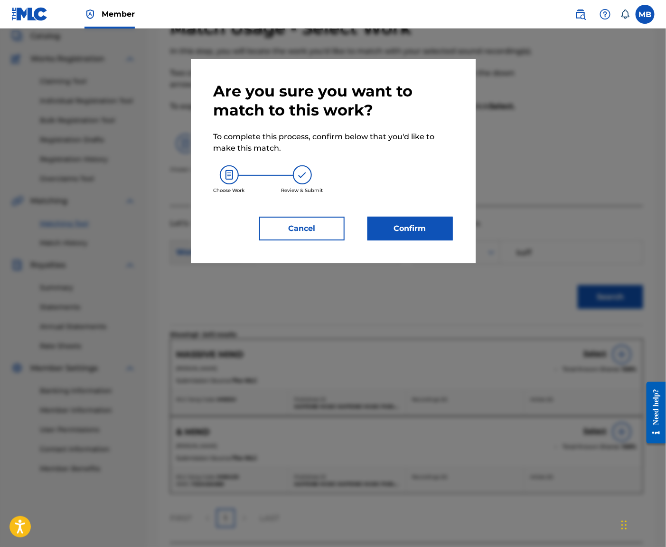
click at [436, 249] on div "Are you sure you want to match to this work? To complete this process, confirm …" at bounding box center [333, 161] width 285 height 204
click at [427, 239] on button "Confirm" at bounding box center [411, 229] width 86 height 24
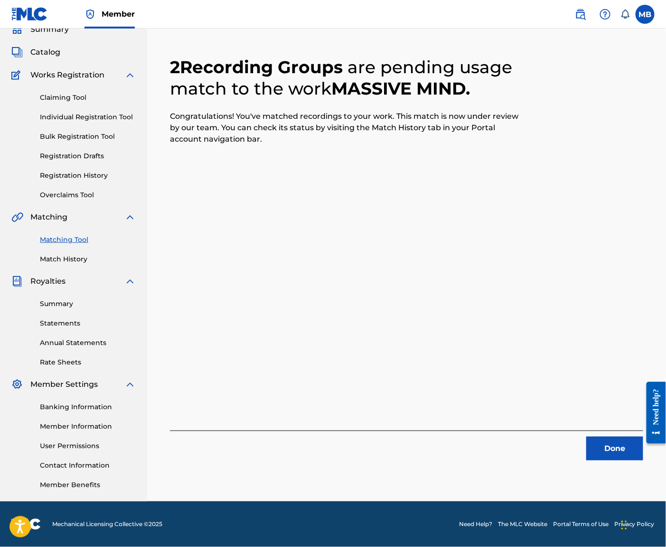
click at [621, 437] on button "Done" at bounding box center [615, 449] width 57 height 24
